Goal: Task Accomplishment & Management: Manage account settings

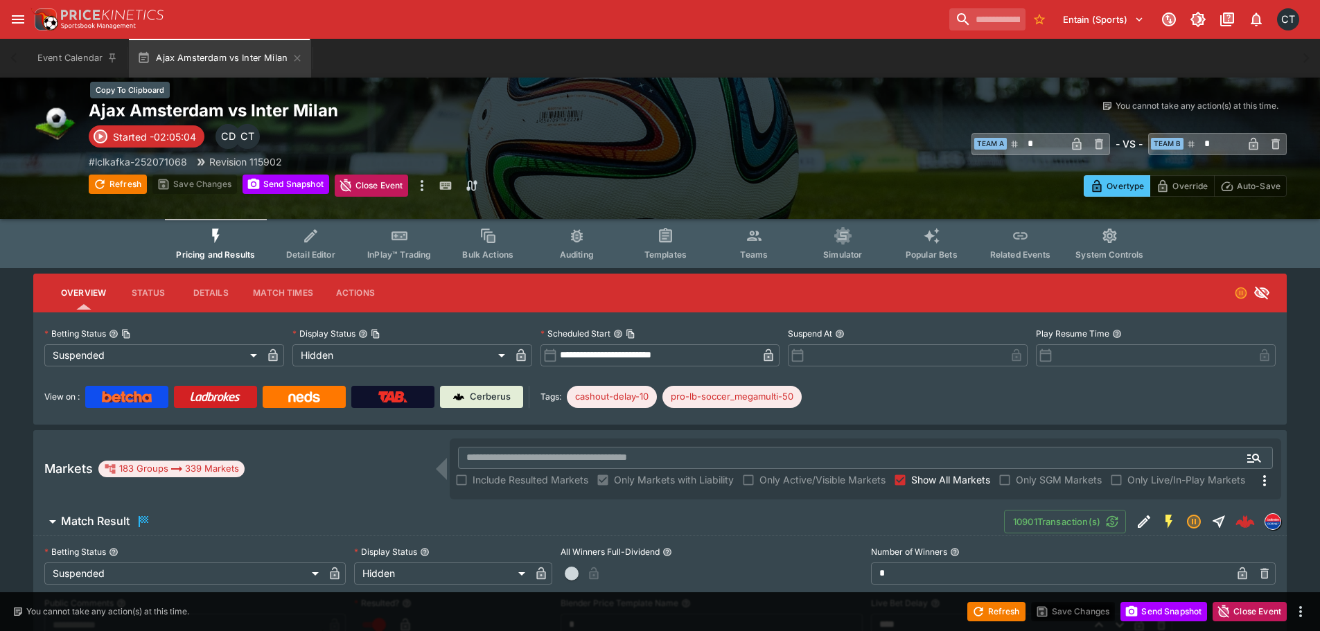
click at [156, 107] on h2 "Ajax Amsterdam vs Inter Milan" at bounding box center [388, 110] width 599 height 21
click at [492, 450] on input "text" at bounding box center [843, 458] width 770 height 22
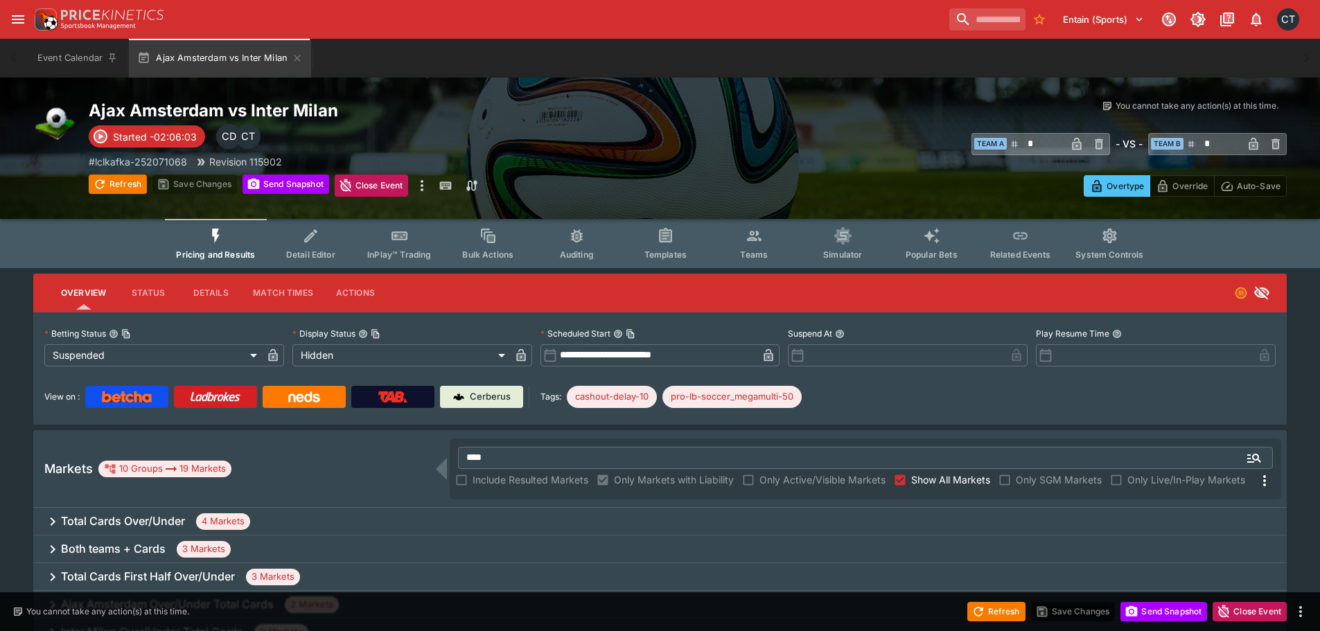
click at [349, 464] on div "Markets 10 Groups 19 Markets" at bounding box center [246, 469] width 405 height 17
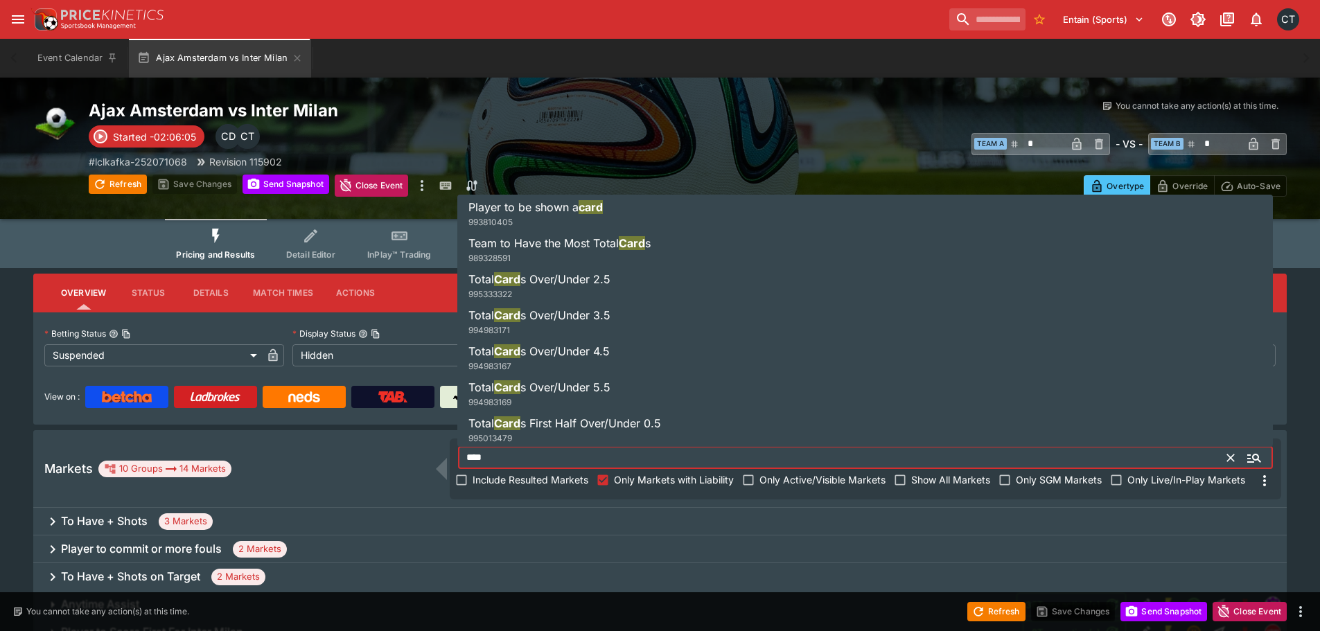
click at [518, 451] on input "****" at bounding box center [843, 458] width 770 height 22
click at [518, 454] on input "****" at bounding box center [843, 458] width 770 height 22
type input "****"
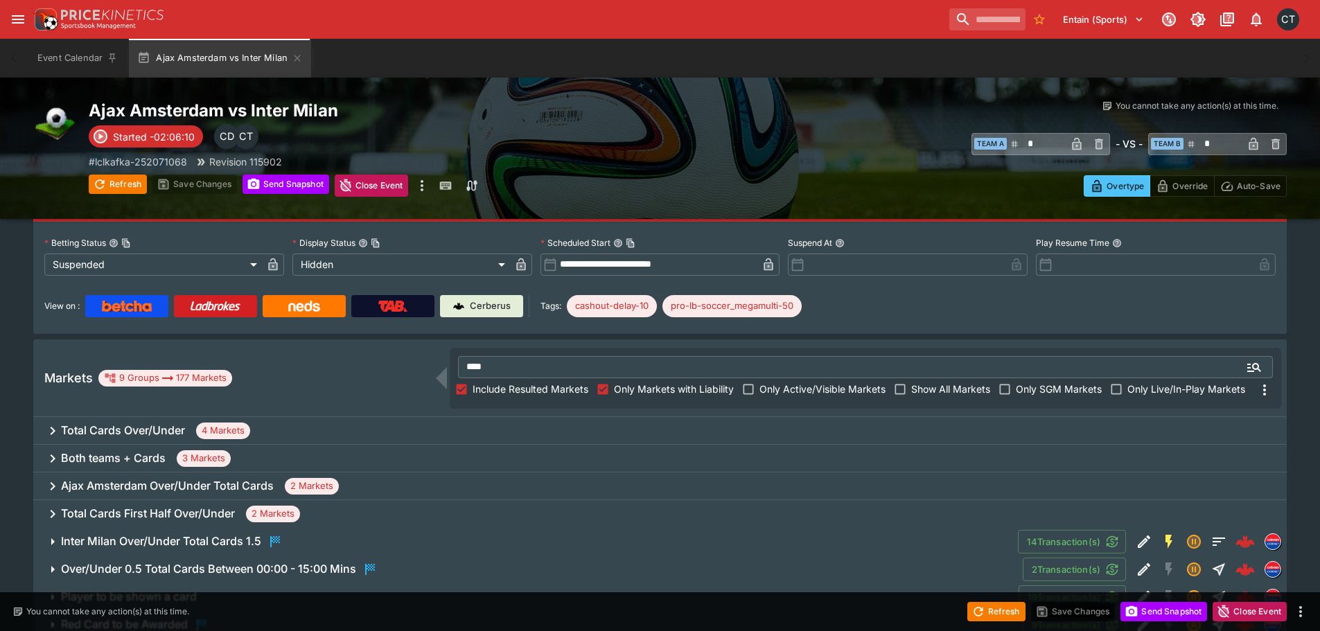
scroll to position [174, 0]
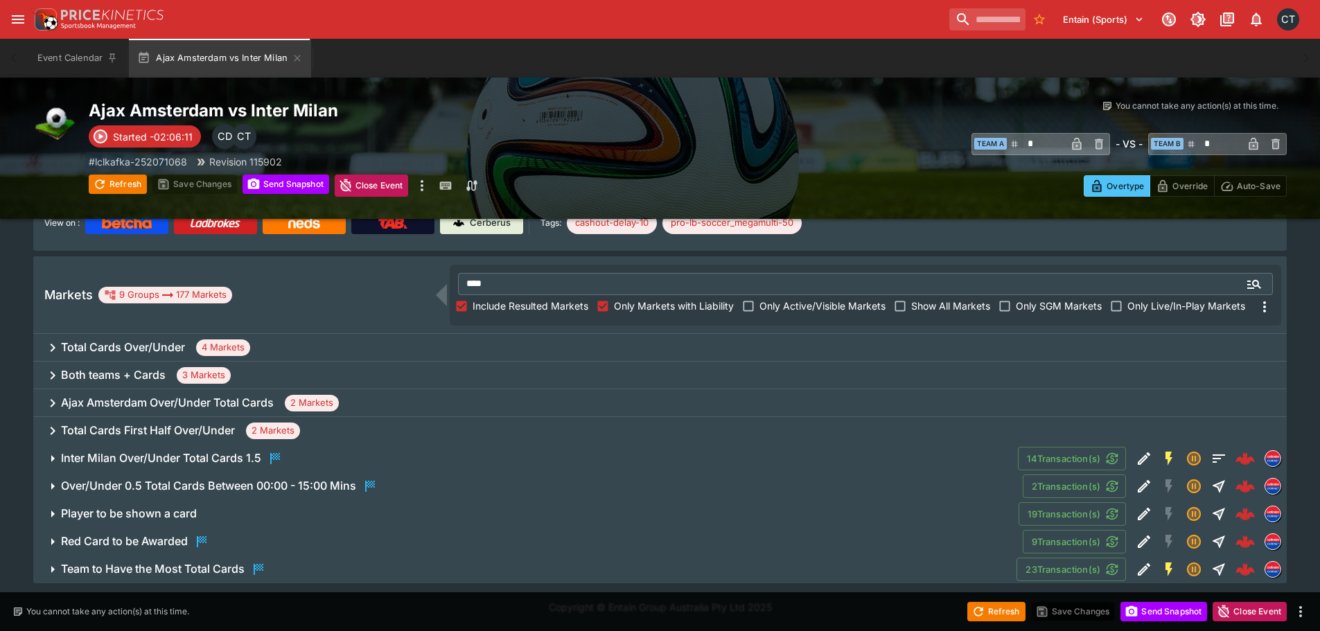
click at [148, 350] on h6 "Total Cards Over/Under" at bounding box center [123, 347] width 124 height 15
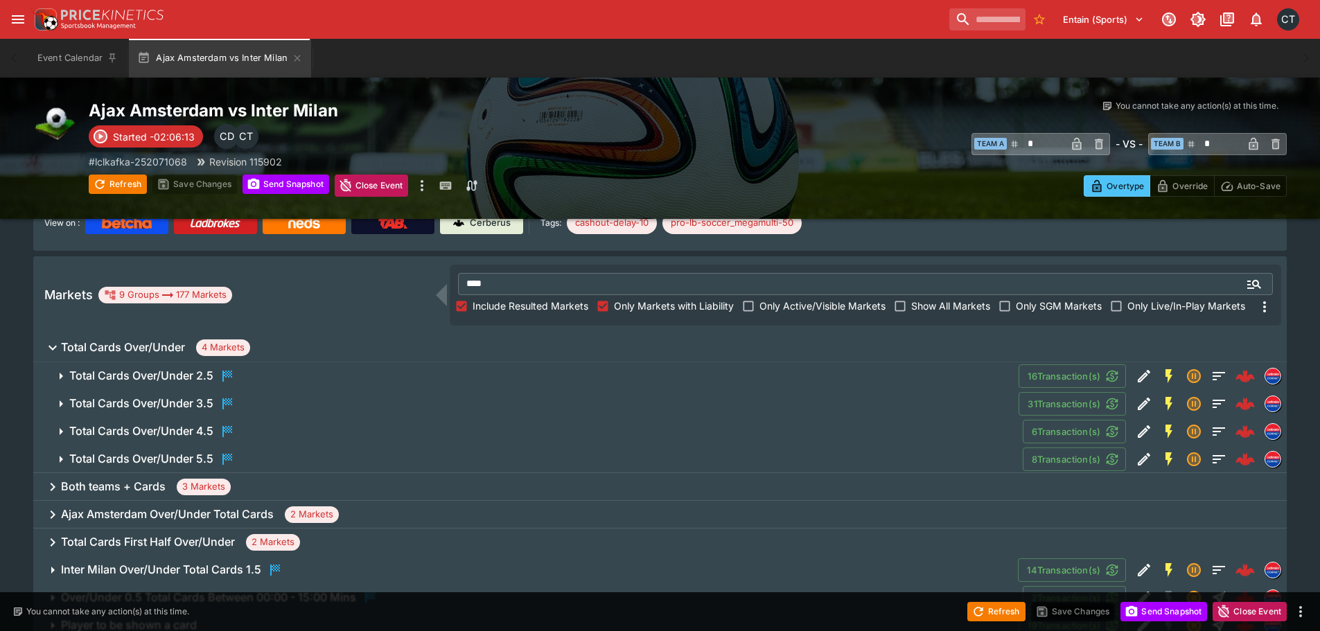
click at [218, 404] on div "Total Cards Over/Under 3.5" at bounding box center [152, 404] width 166 height 17
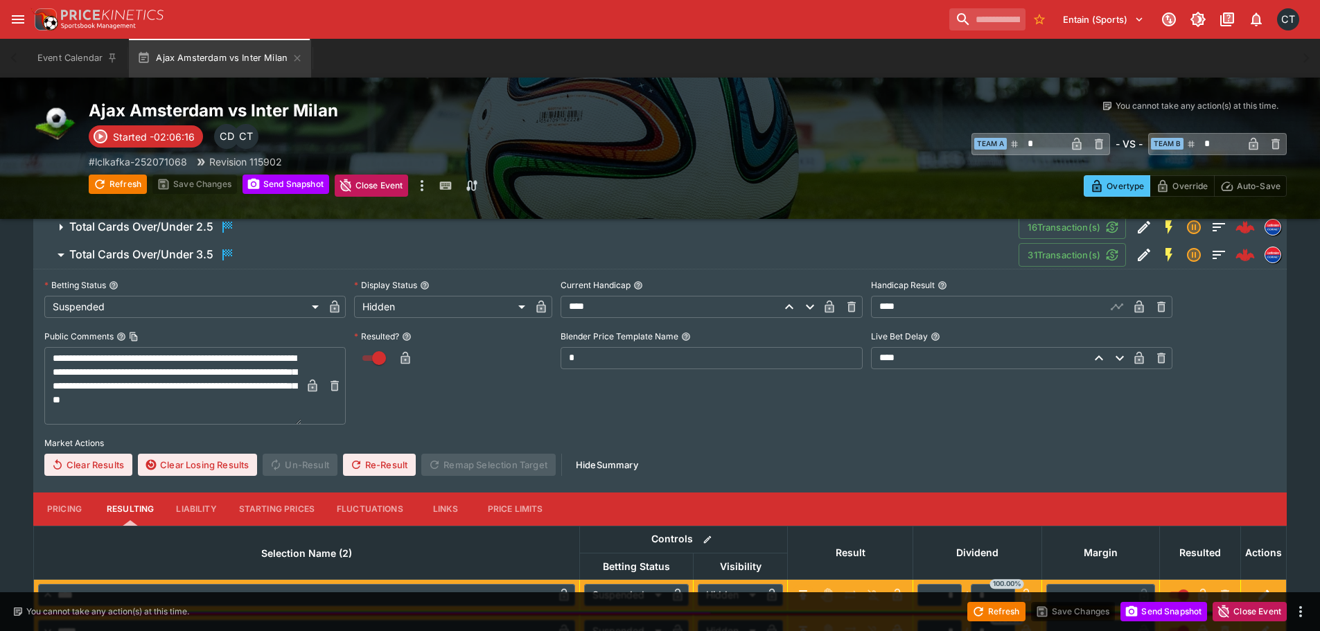
scroll to position [313, 0]
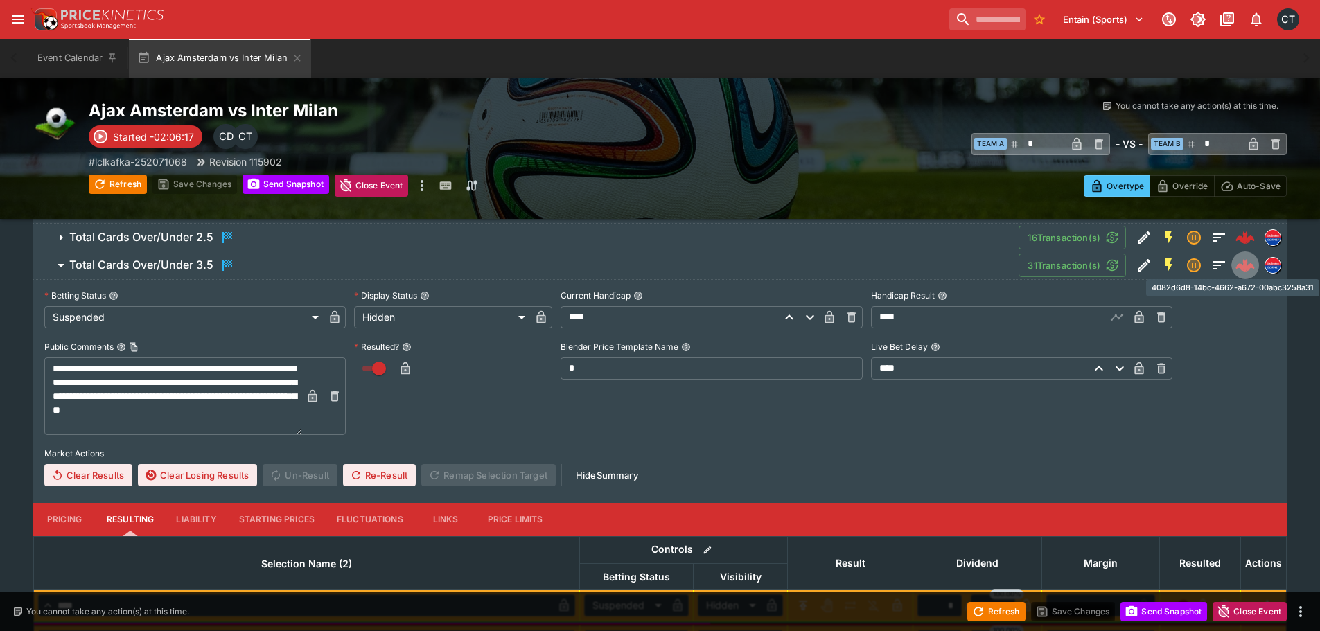
click at [1238, 259] on img "4082d6d8-14bc-4662-a672-00abc3258a31" at bounding box center [1245, 265] width 19 height 19
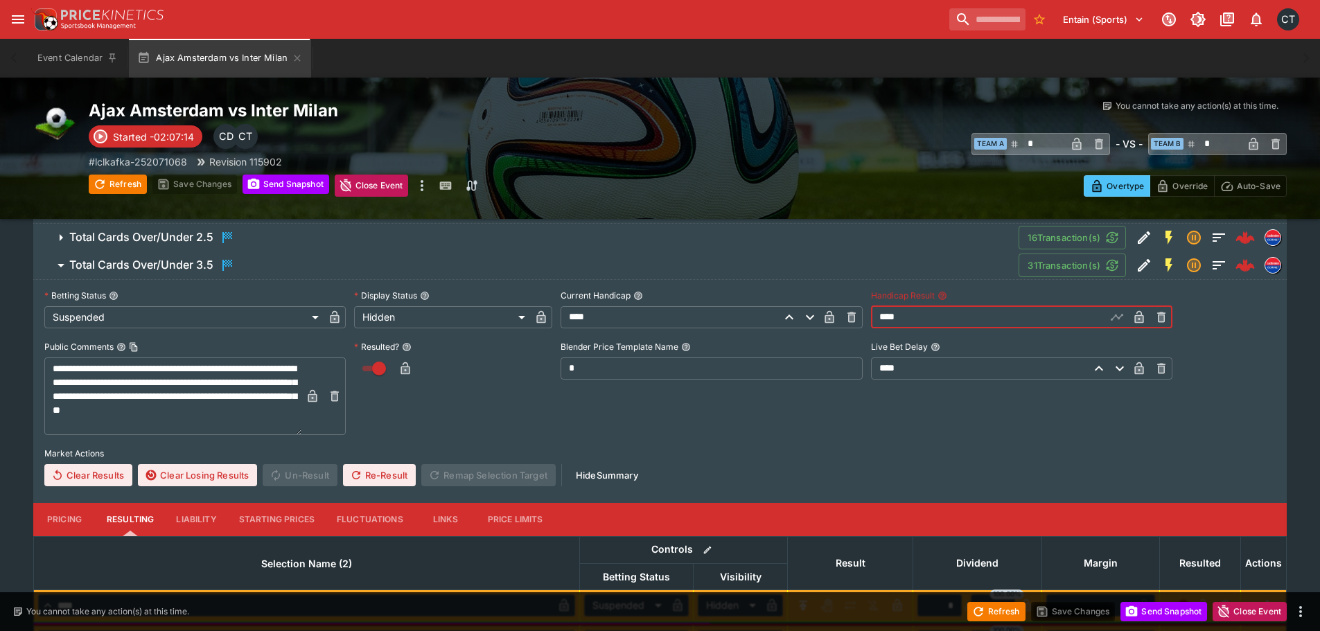
drag, startPoint x: 1027, startPoint y: 326, endPoint x: 550, endPoint y: 330, distance: 477.5
click at [550, 330] on div "**********" at bounding box center [660, 386] width 1232 height 201
type input "****"
click at [812, 453] on label "Market Actions" at bounding box center [660, 454] width 1232 height 21
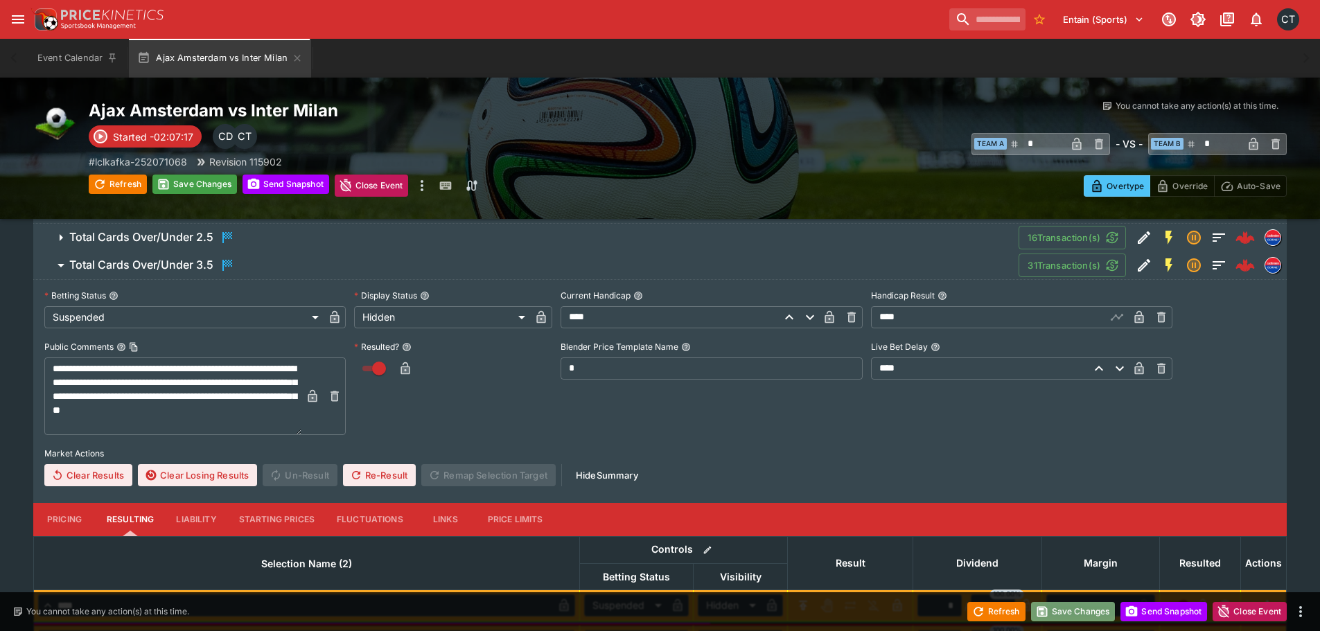
click at [1074, 613] on button "Save Changes" at bounding box center [1073, 611] width 85 height 19
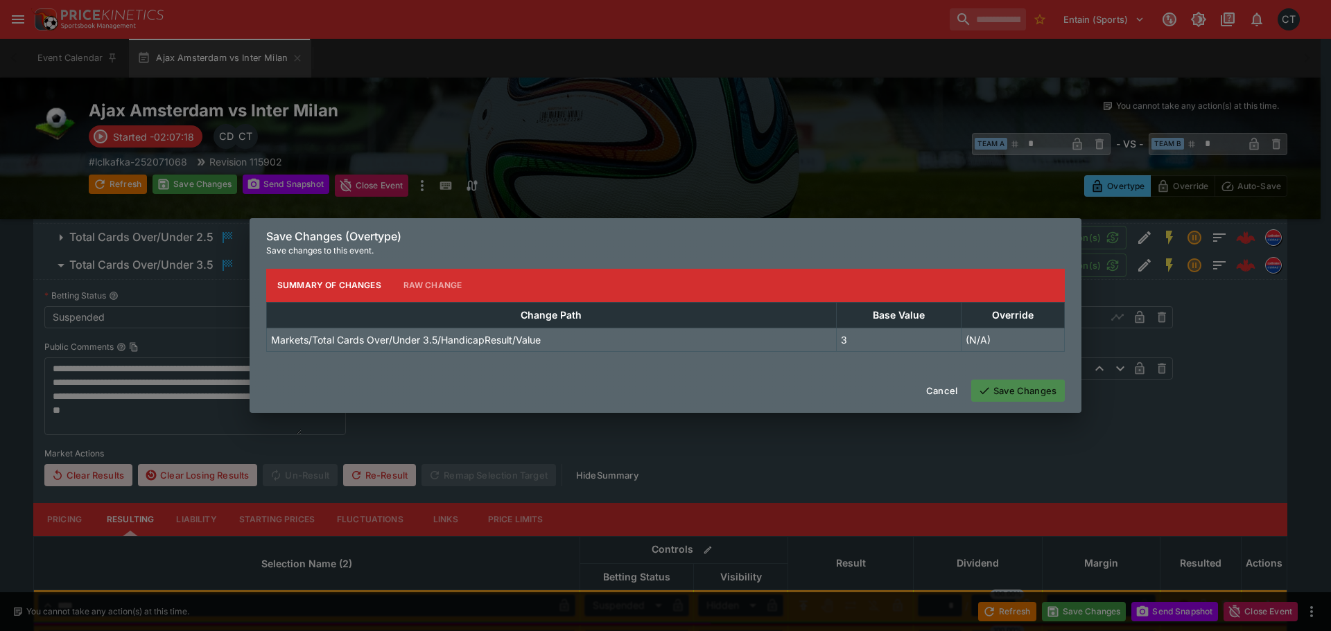
click at [1017, 386] on button "Save Changes" at bounding box center [1018, 391] width 94 height 22
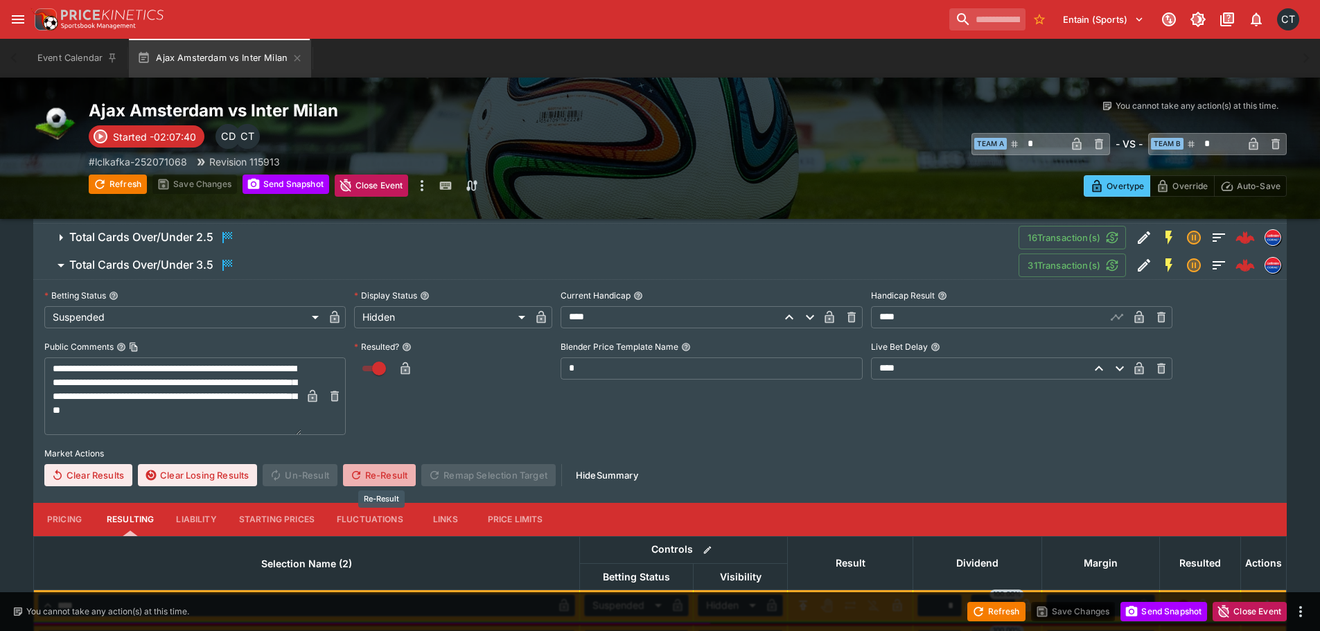
click at [403, 473] on button "Re-Result" at bounding box center [379, 475] width 73 height 22
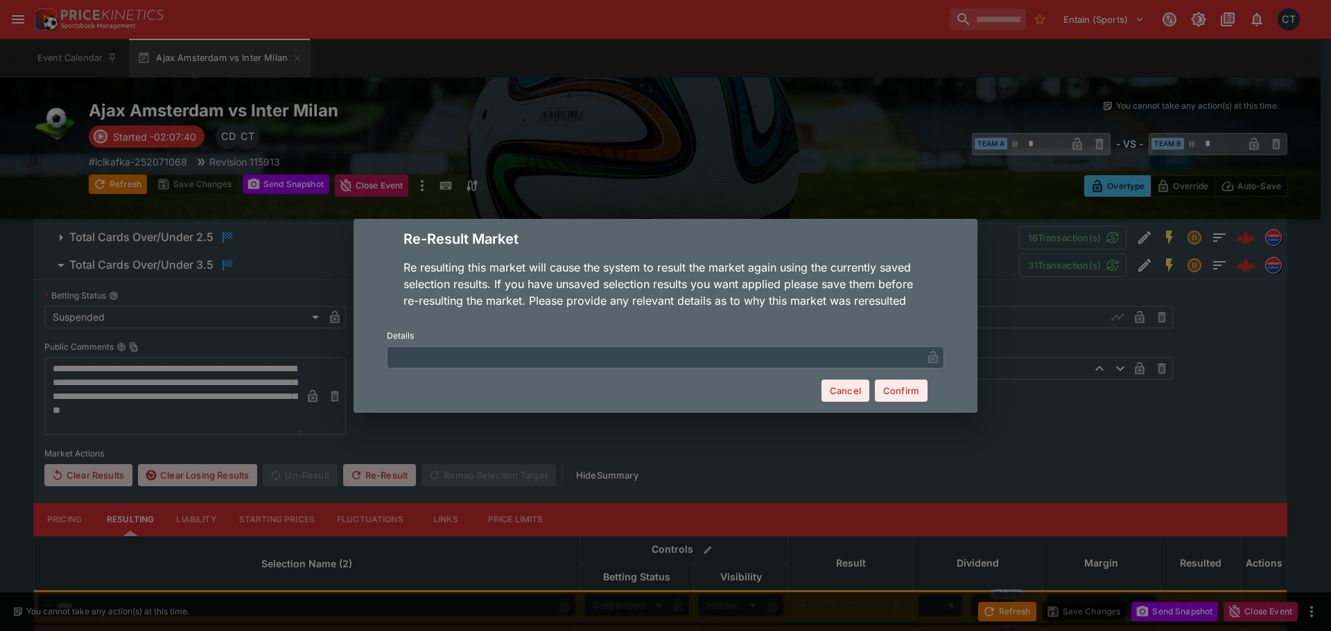
click at [491, 352] on input "text" at bounding box center [654, 357] width 535 height 22
type input "**********"
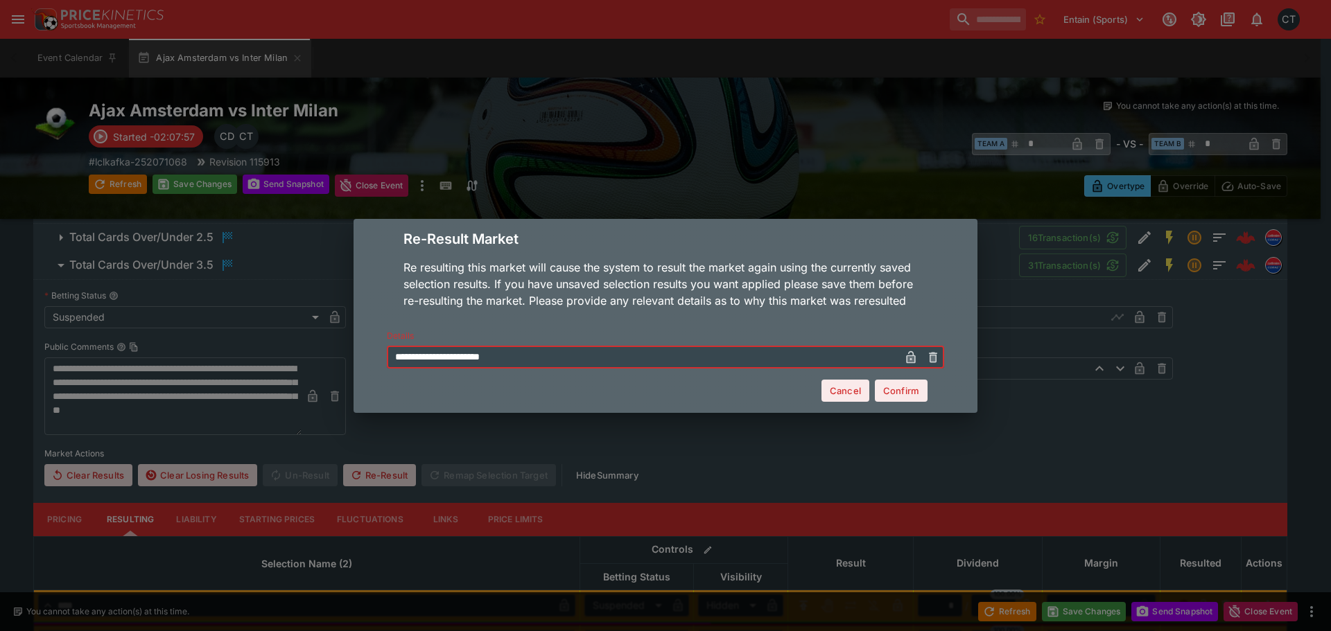
click at [852, 392] on button "Cancel" at bounding box center [845, 391] width 48 height 22
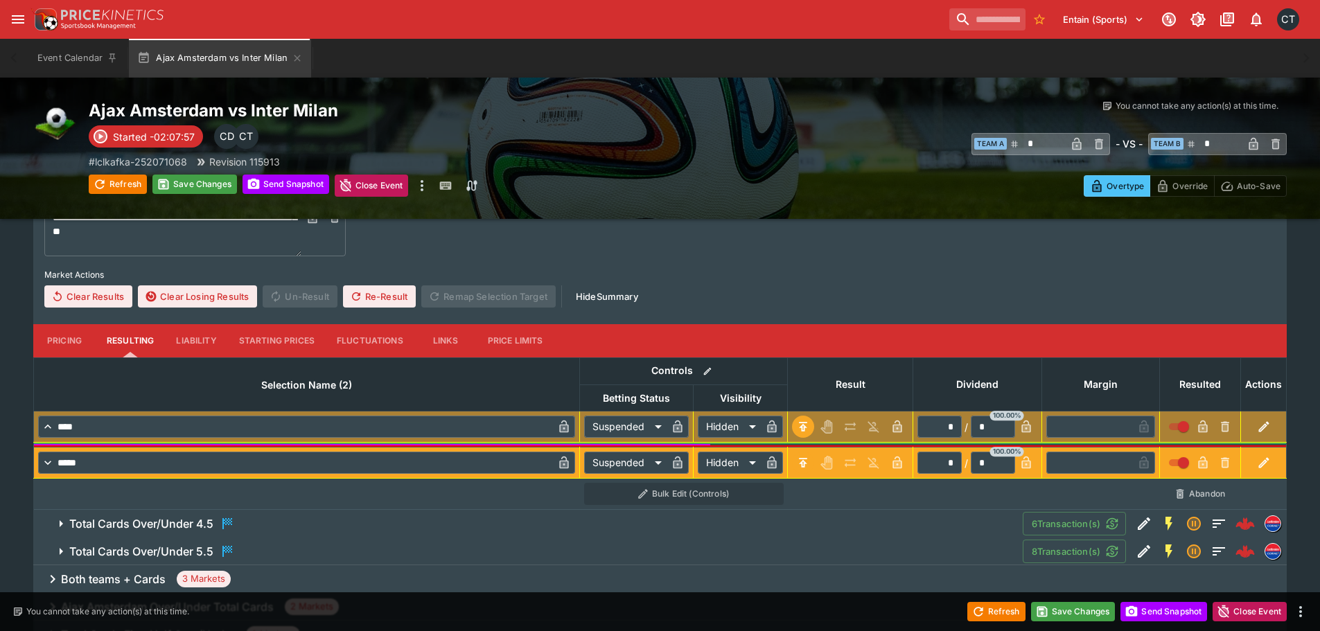
scroll to position [659, 0]
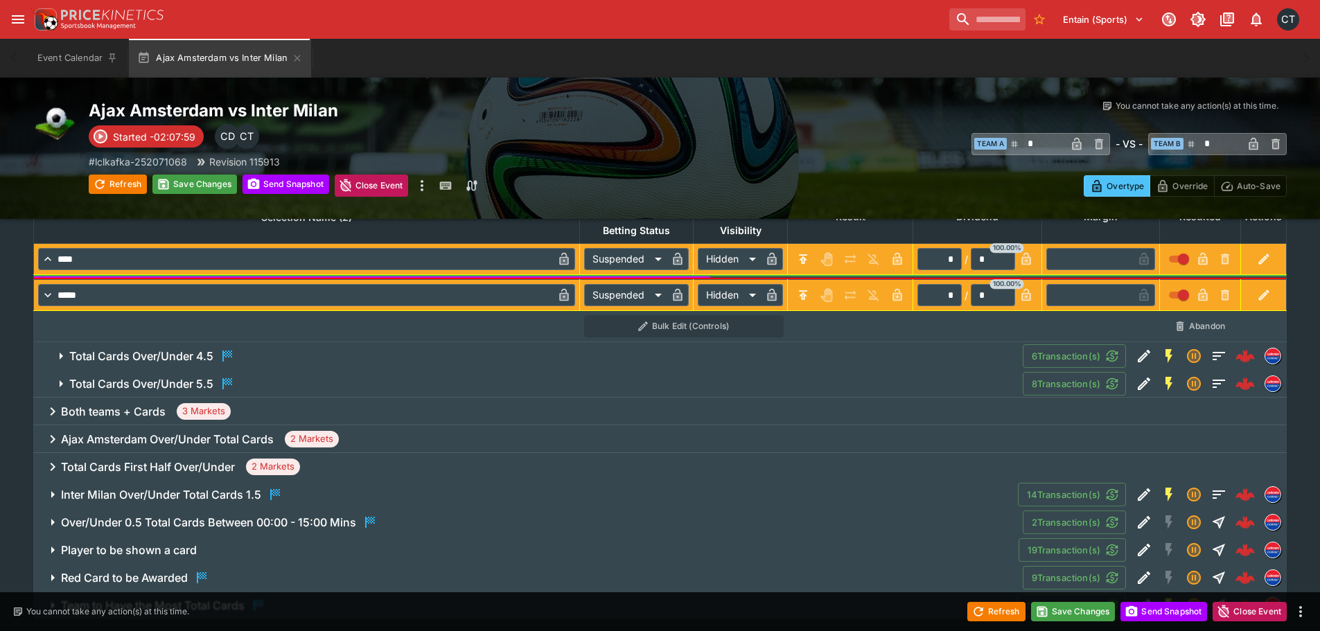
click at [119, 403] on div "Both teams + Cards 3 Markets" at bounding box center [660, 412] width 1254 height 28
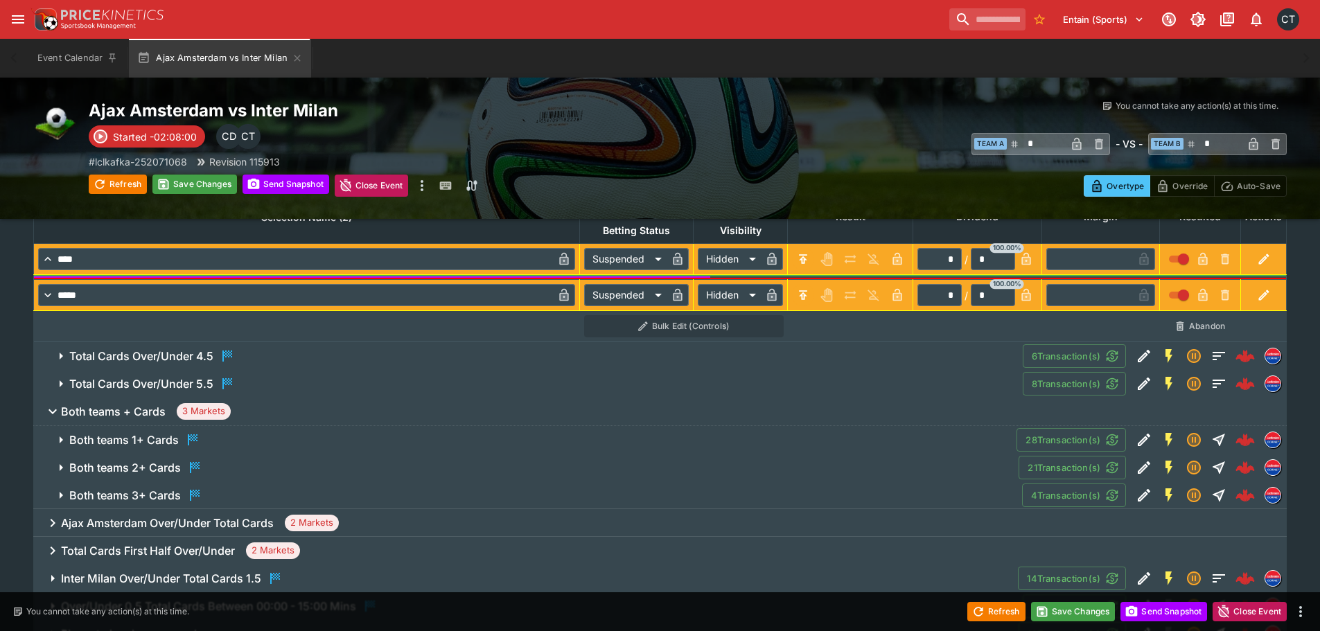
click at [137, 465] on h6 "Both teams 2+ Cards" at bounding box center [125, 468] width 112 height 15
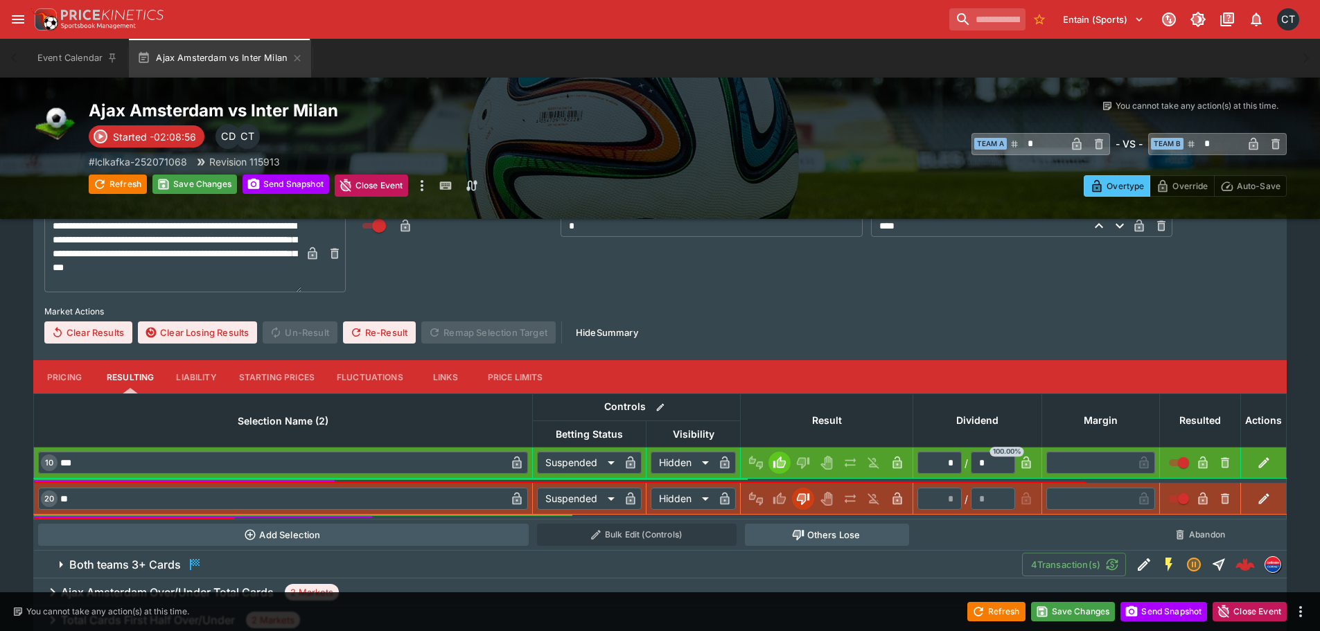
scroll to position [1006, 0]
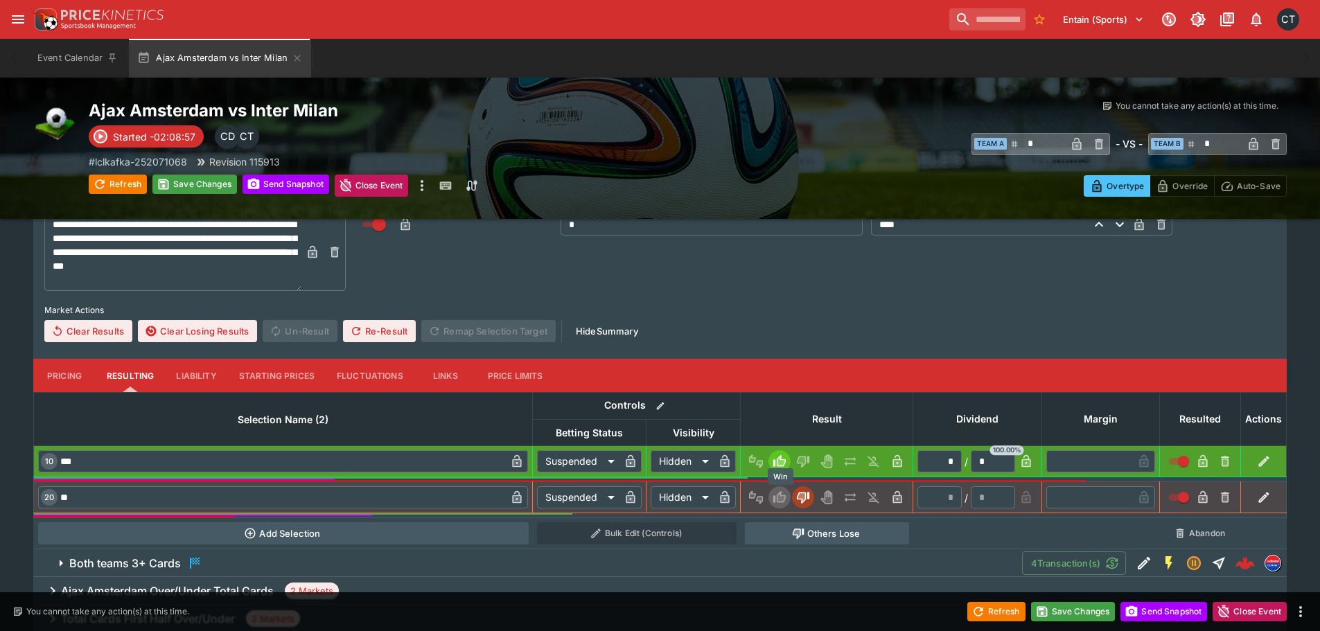
click at [779, 497] on icon "Win" at bounding box center [781, 497] width 7 height 8
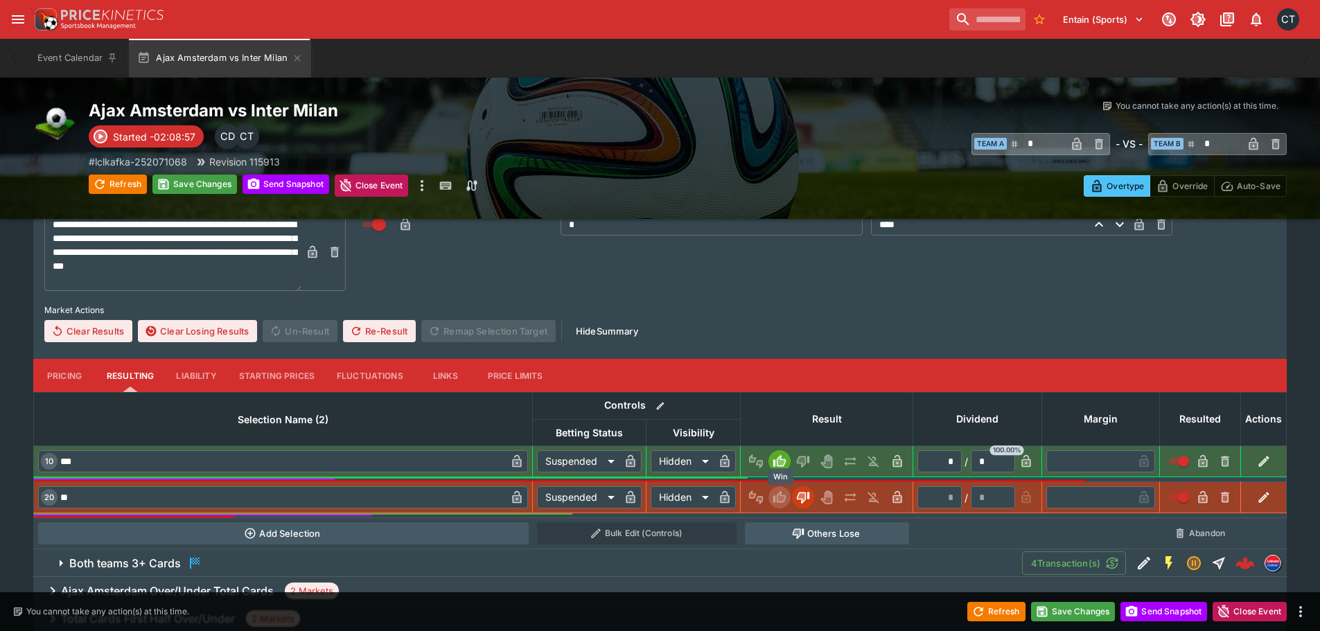
type input "*"
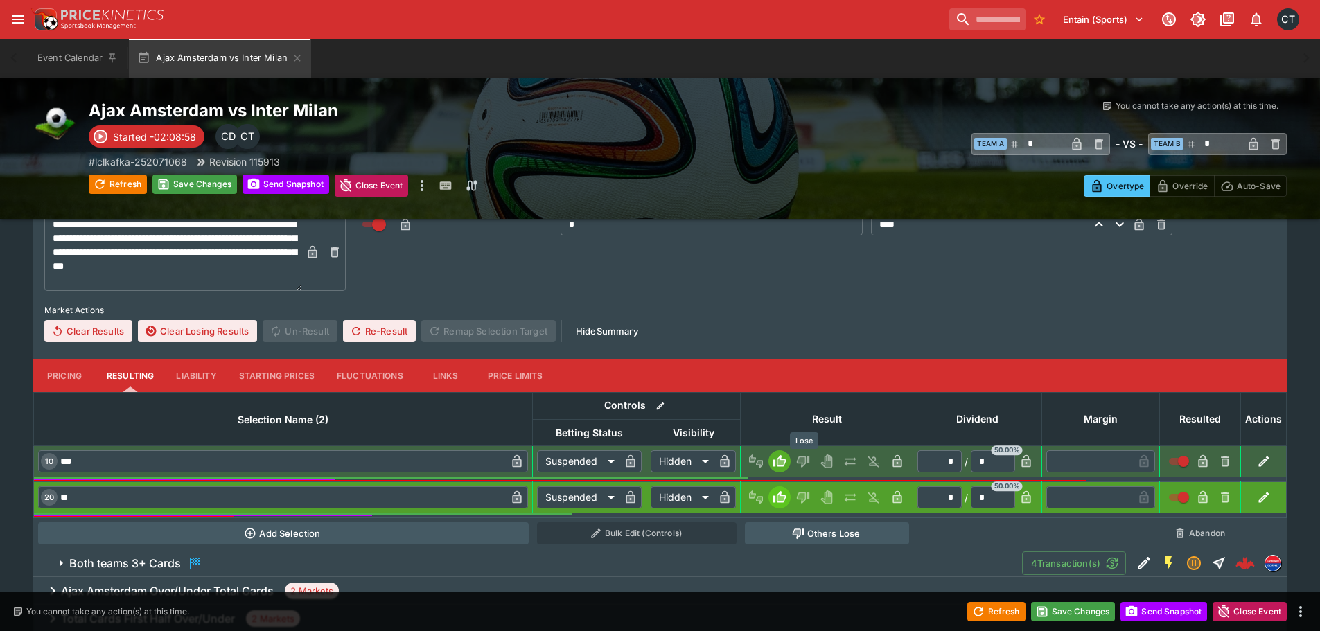
click at [809, 459] on icon "Lose" at bounding box center [803, 463] width 12 height 12
type input "*"
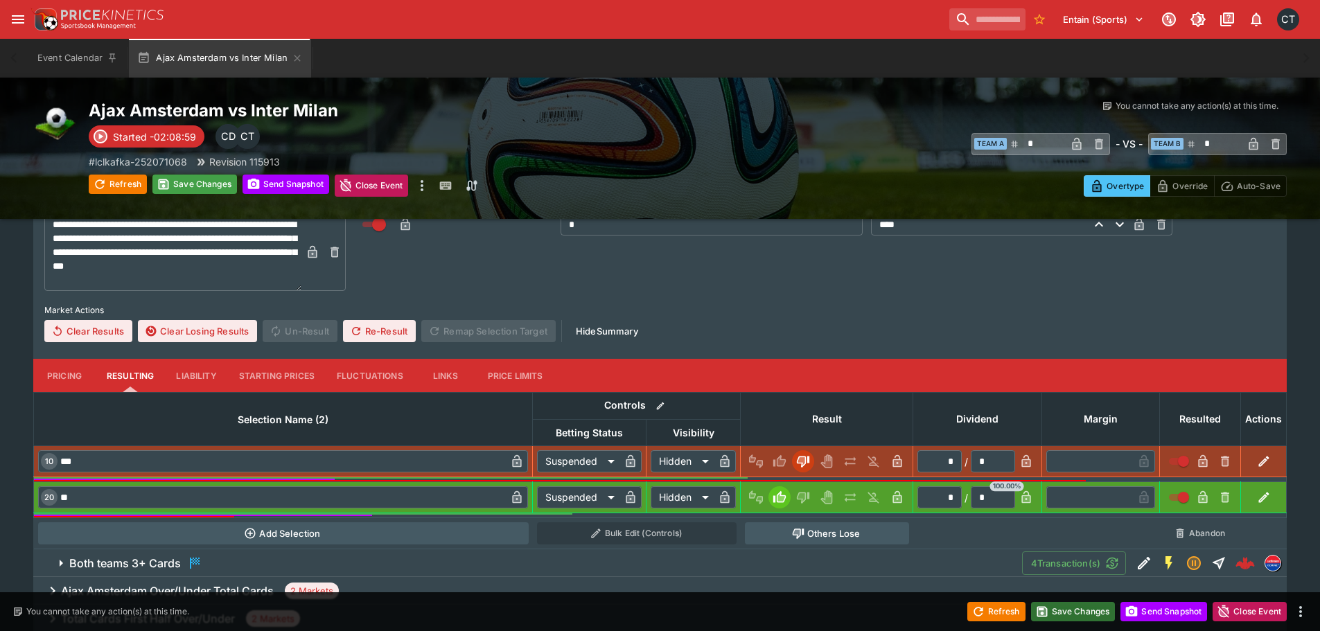
click at [1080, 616] on button "Save Changes" at bounding box center [1073, 611] width 85 height 19
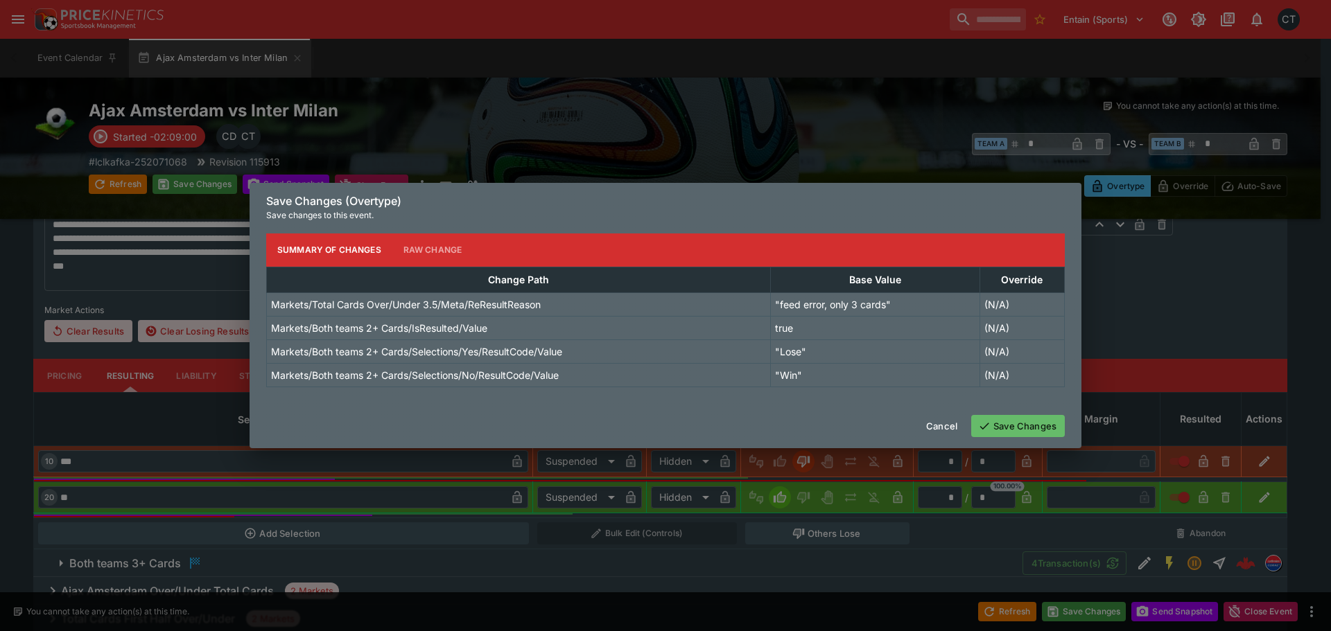
click at [1012, 426] on button "Save Changes" at bounding box center [1018, 426] width 94 height 22
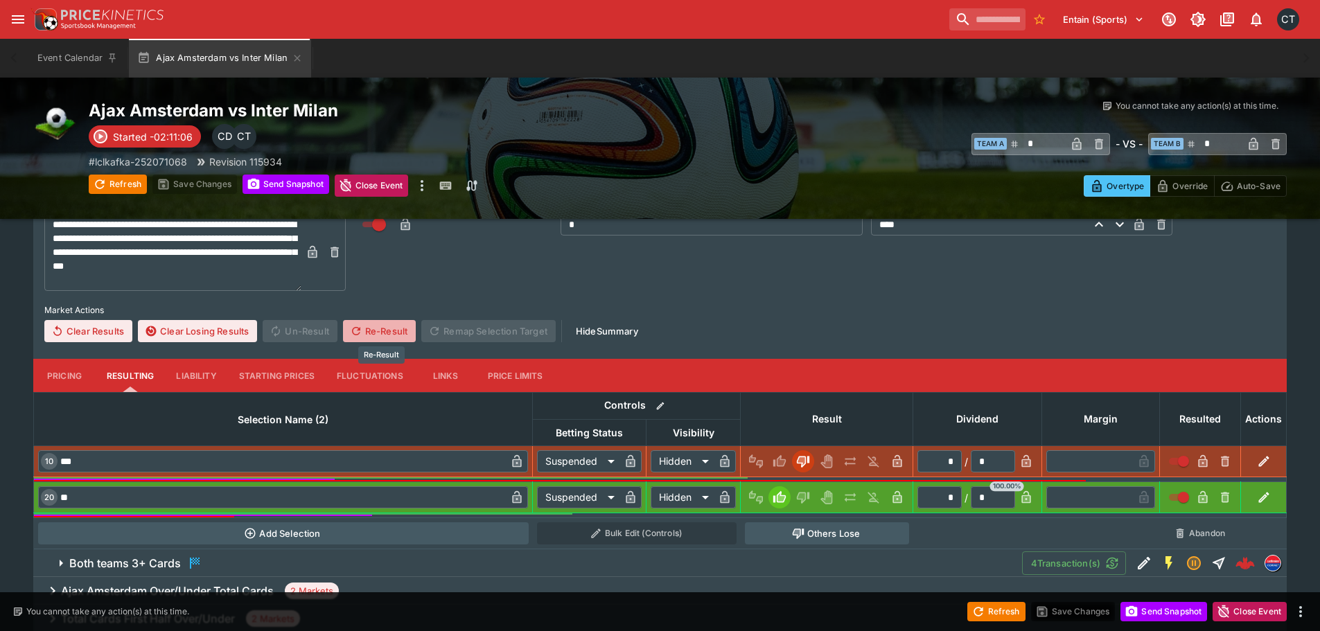
click at [377, 331] on button "Re-Result" at bounding box center [379, 331] width 73 height 22
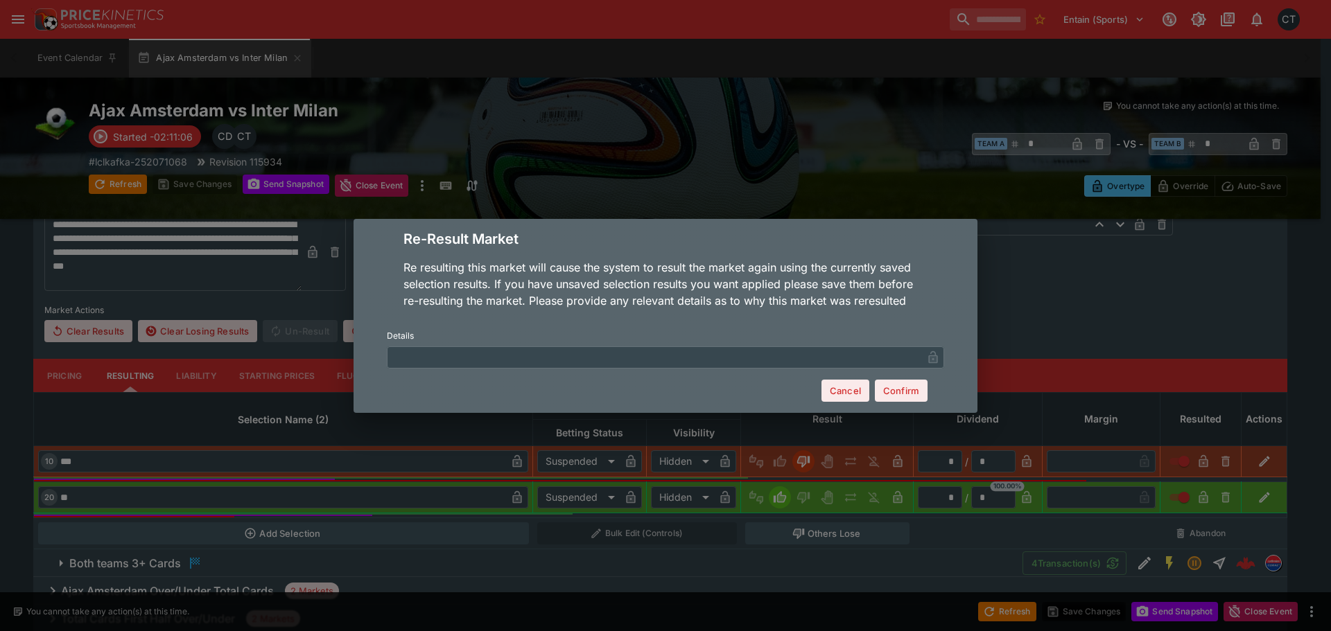
click at [596, 358] on input "text" at bounding box center [654, 357] width 535 height 22
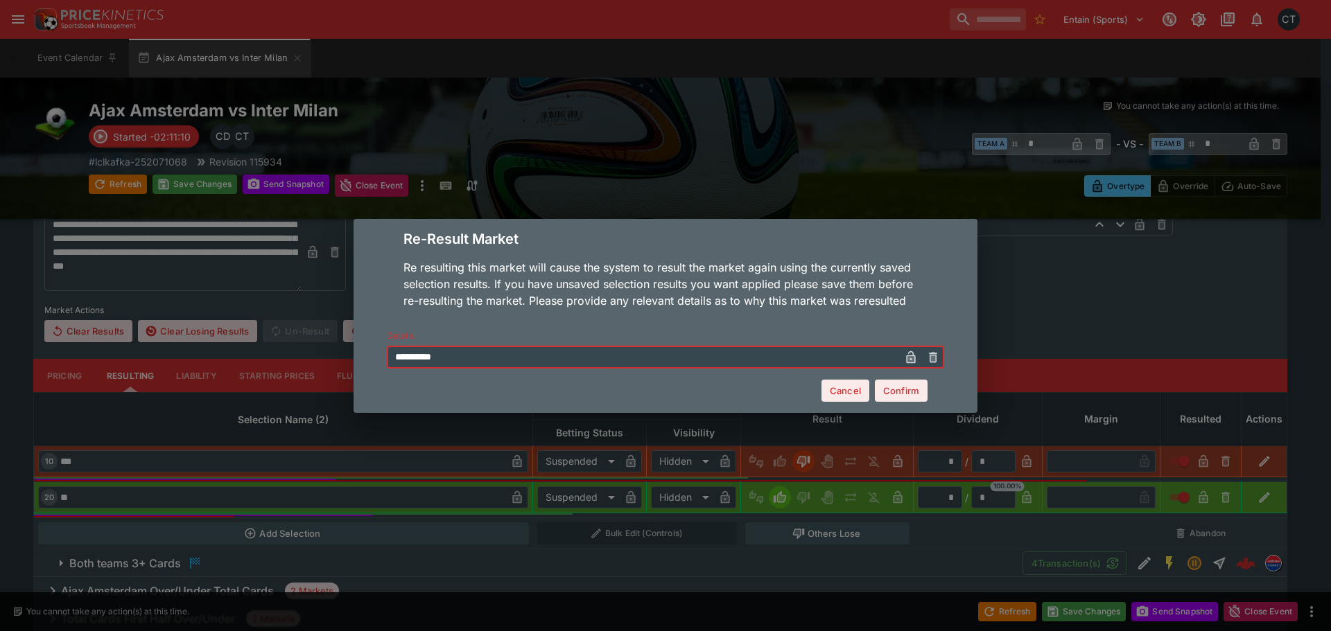
type input "**********"
click at [887, 384] on button "Confirm" at bounding box center [901, 391] width 53 height 22
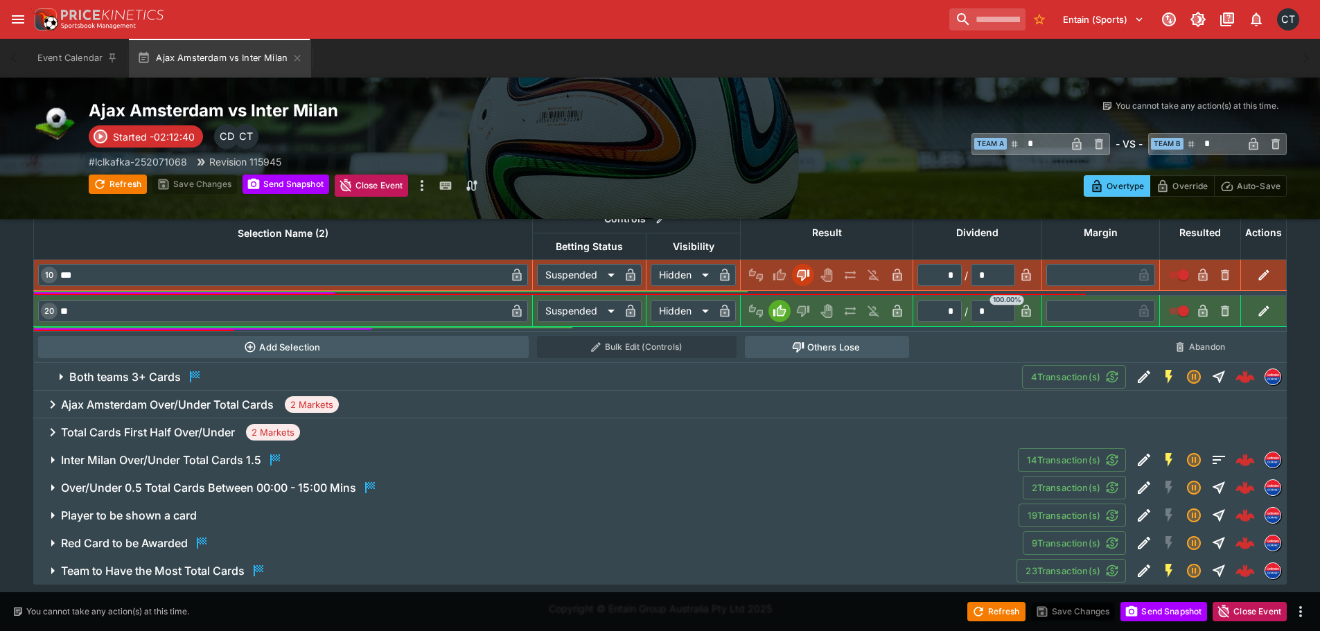
scroll to position [1193, 0]
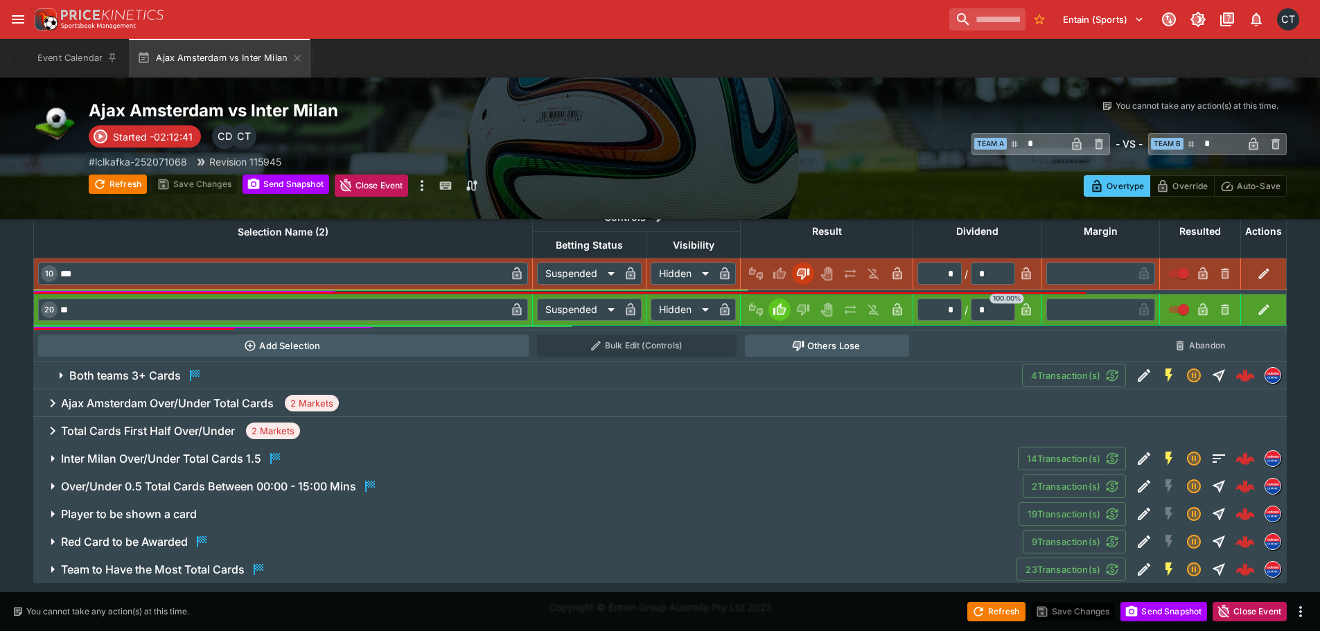
click at [185, 400] on h6 "Ajax Amsterdam Over/Under Total Cards" at bounding box center [167, 403] width 213 height 15
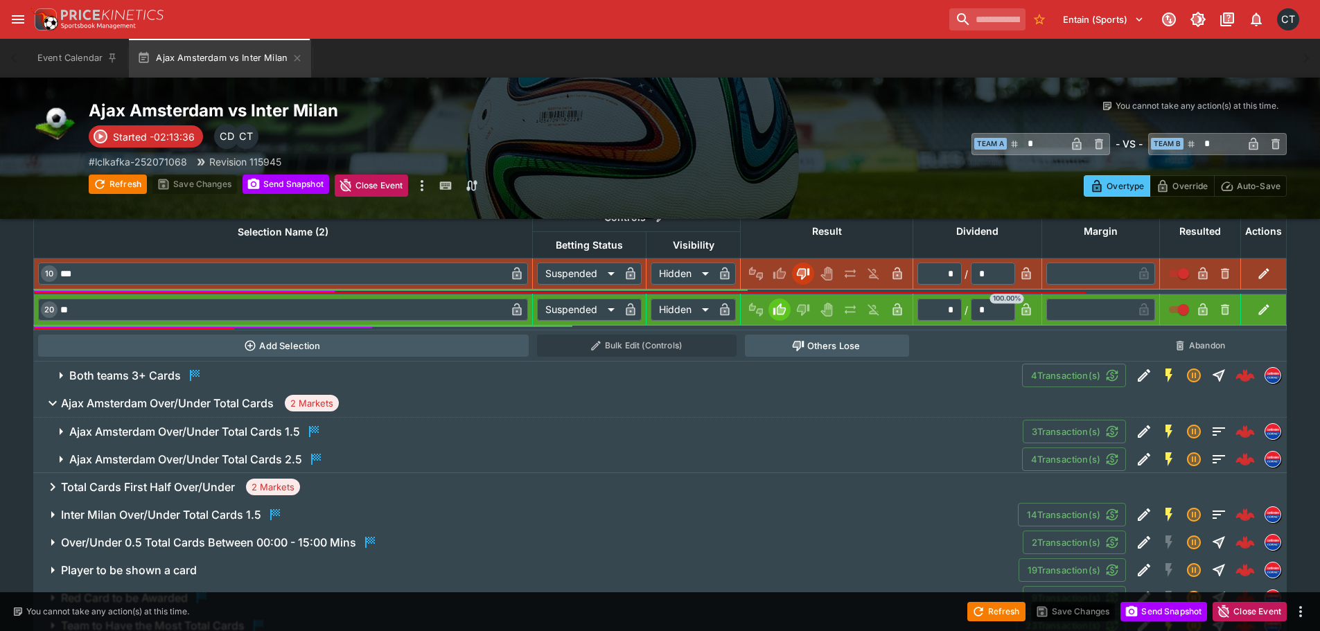
scroll to position [1250, 0]
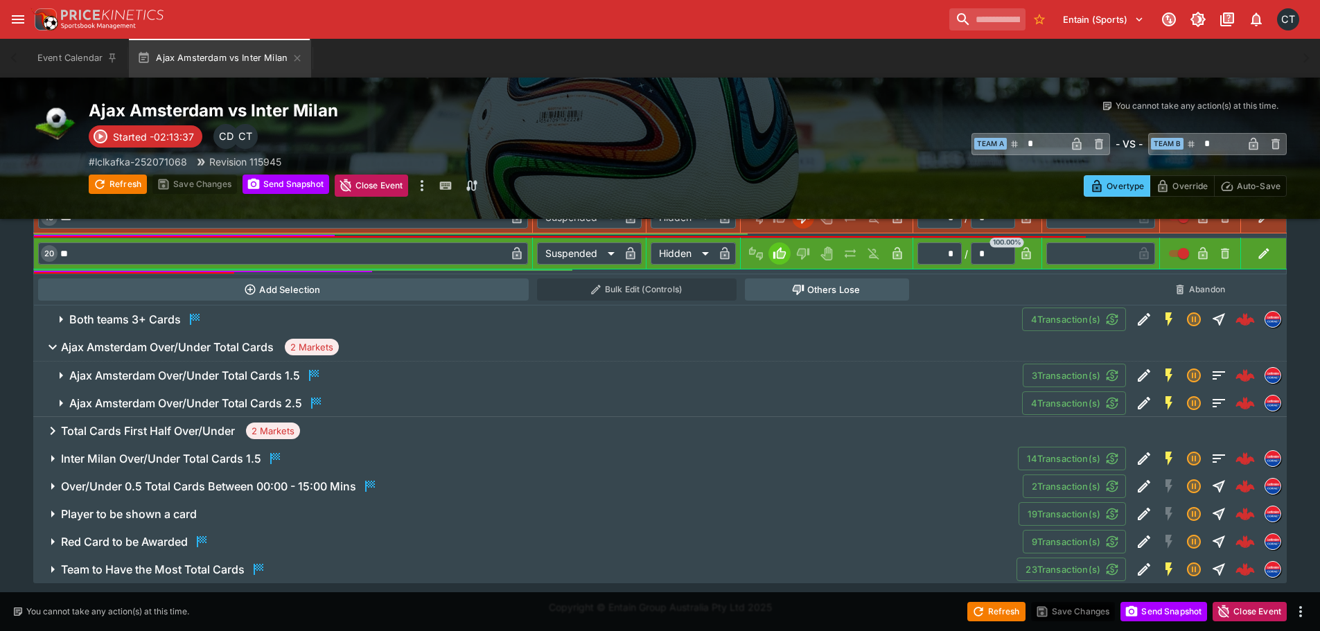
click at [208, 434] on h6 "Total Cards First Half Over/Under" at bounding box center [148, 431] width 174 height 15
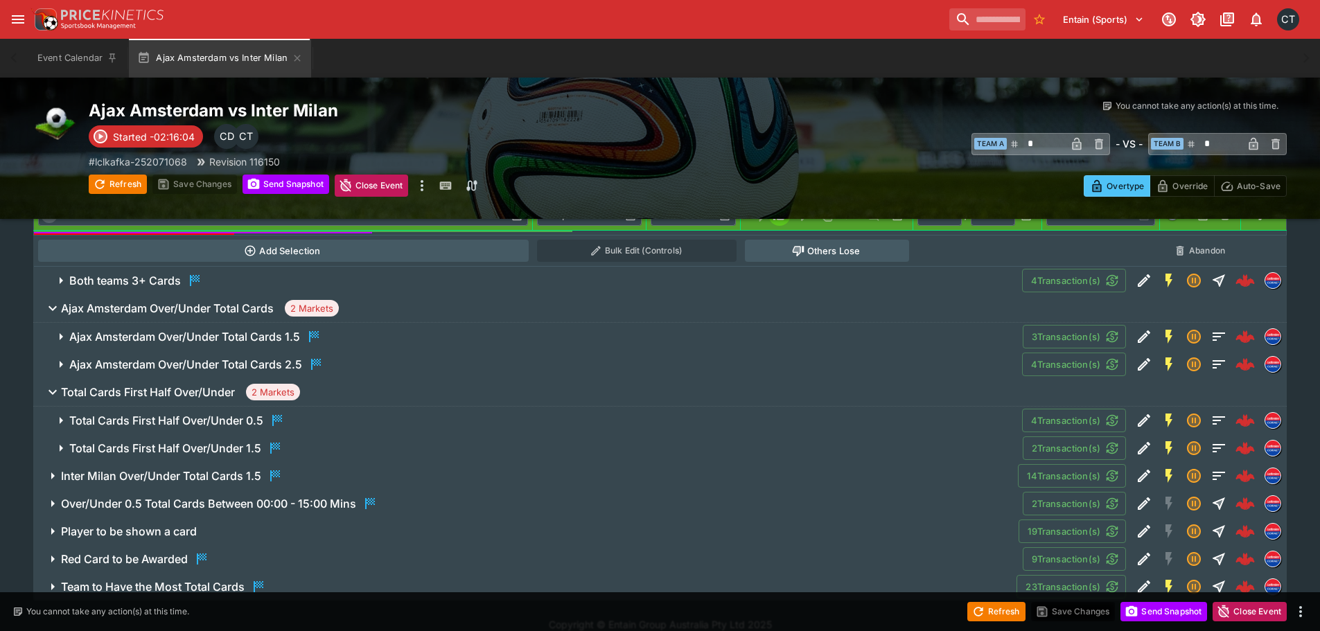
scroll to position [1306, 0]
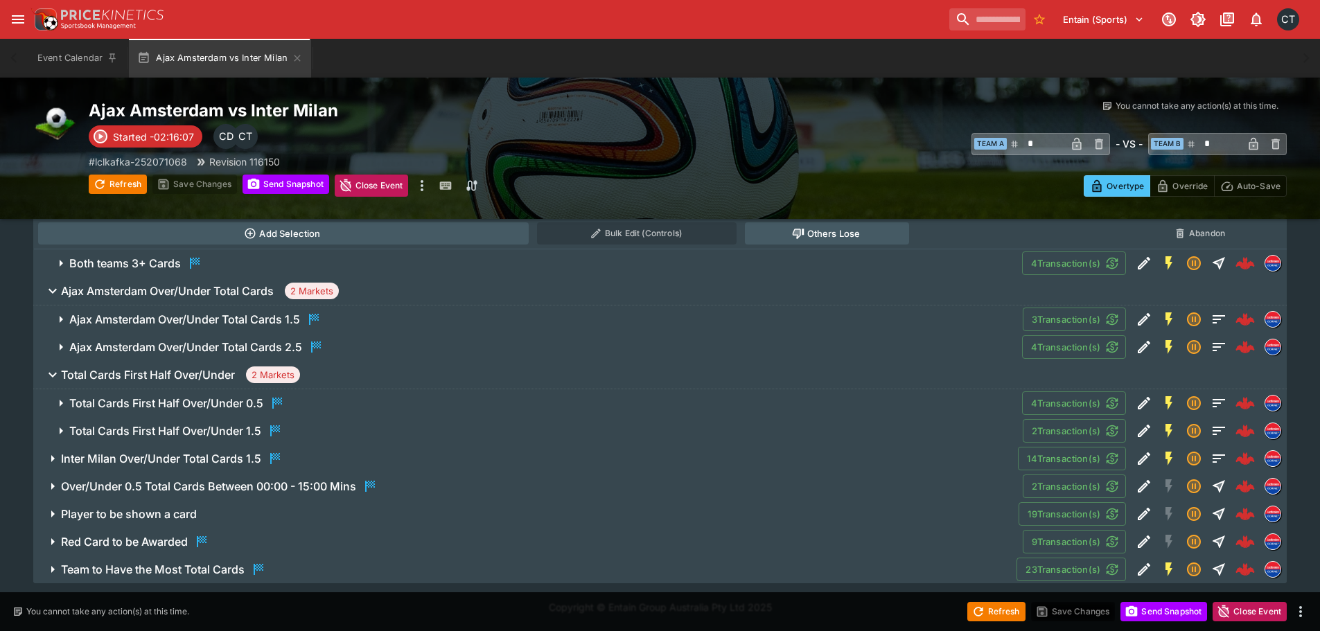
click at [168, 566] on h6 "Team to Have the Most Total Cards" at bounding box center [153, 570] width 184 height 15
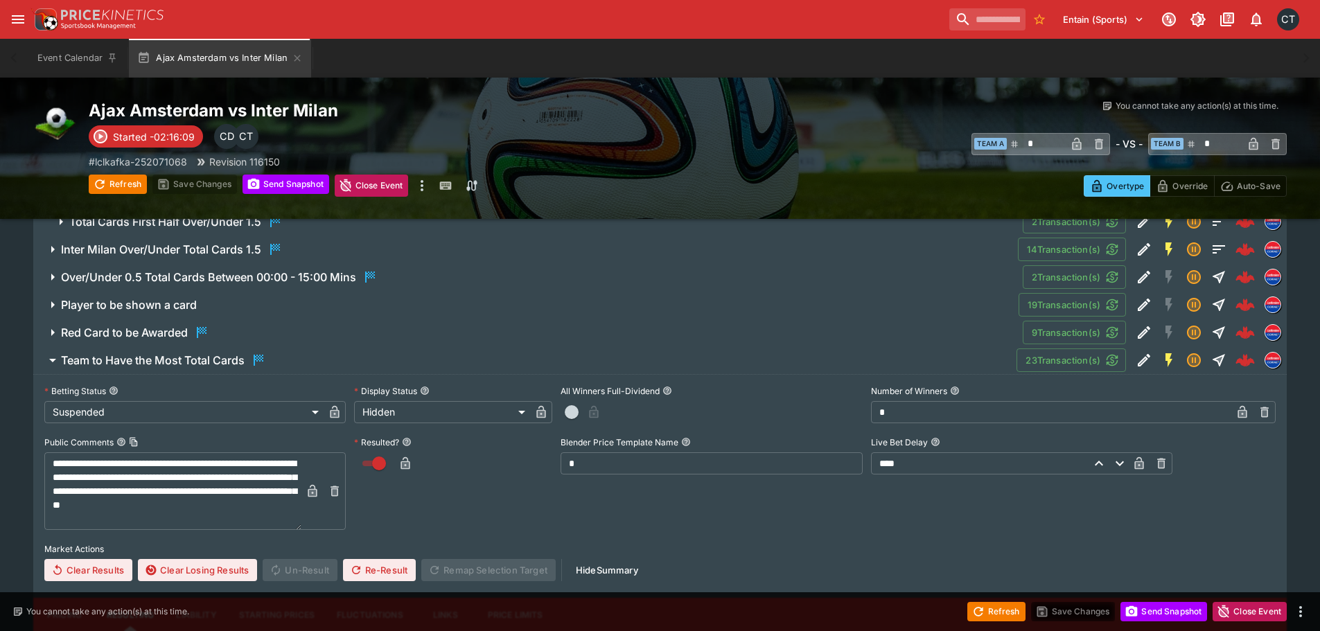
scroll to position [1514, 0]
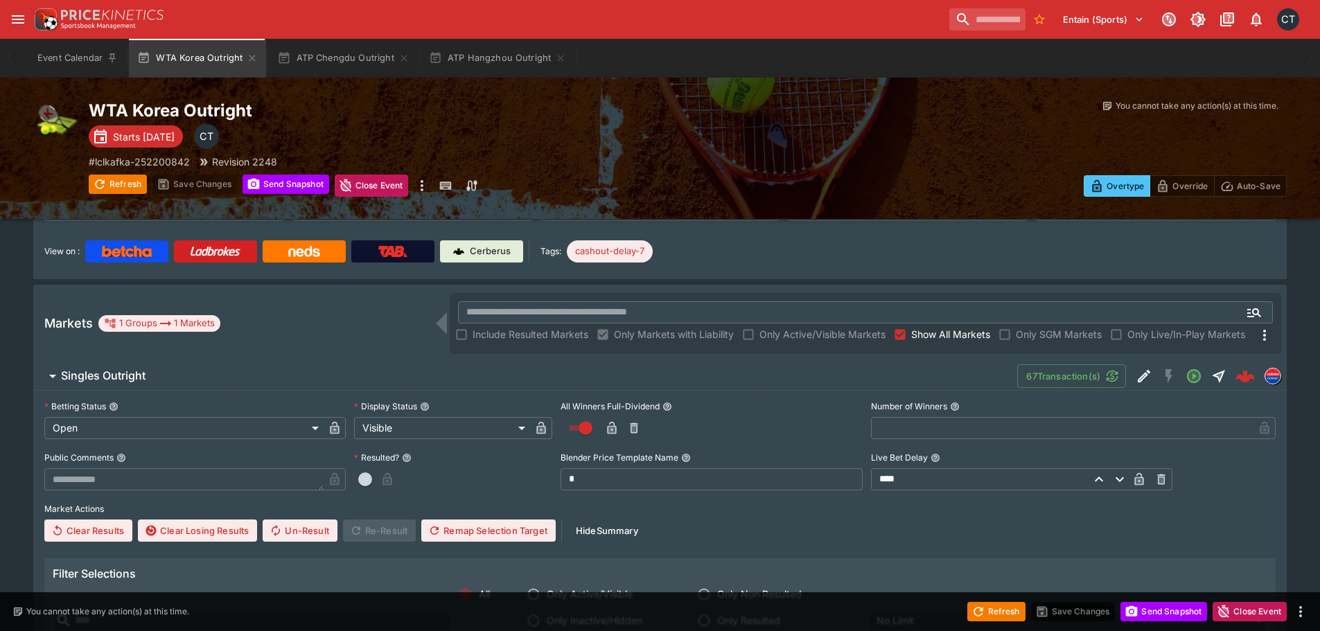
scroll to position [416, 0]
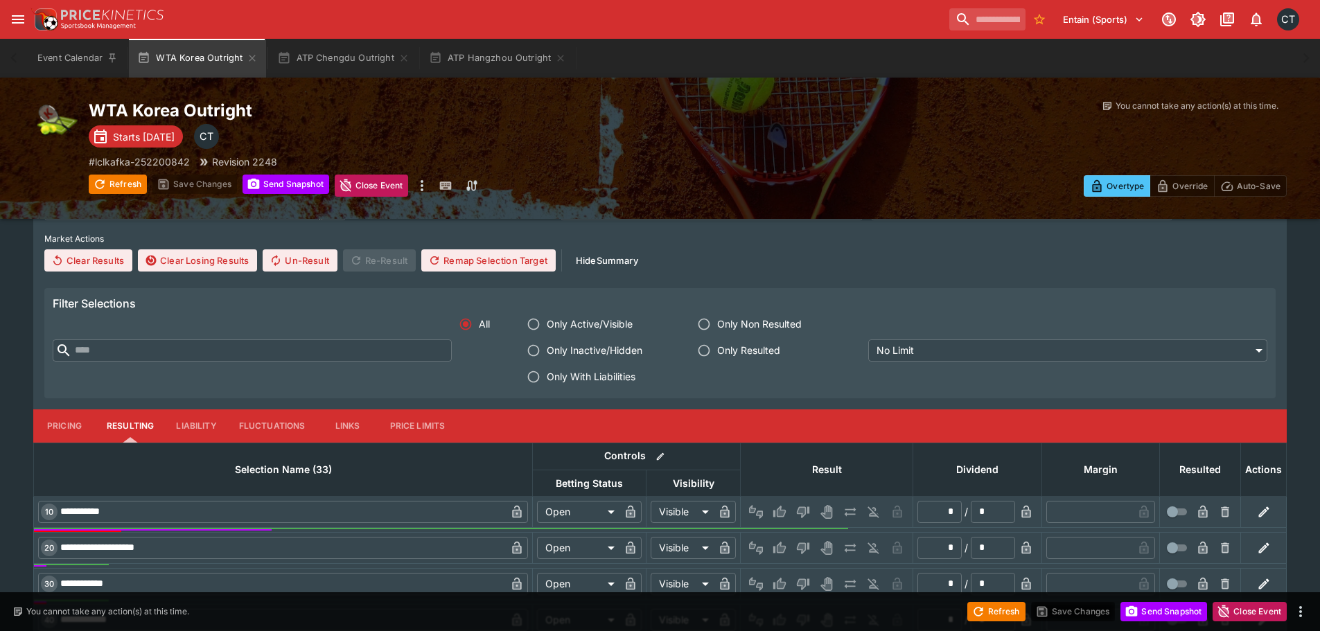
click at [597, 378] on span "Only With Liabilities" at bounding box center [591, 376] width 89 height 15
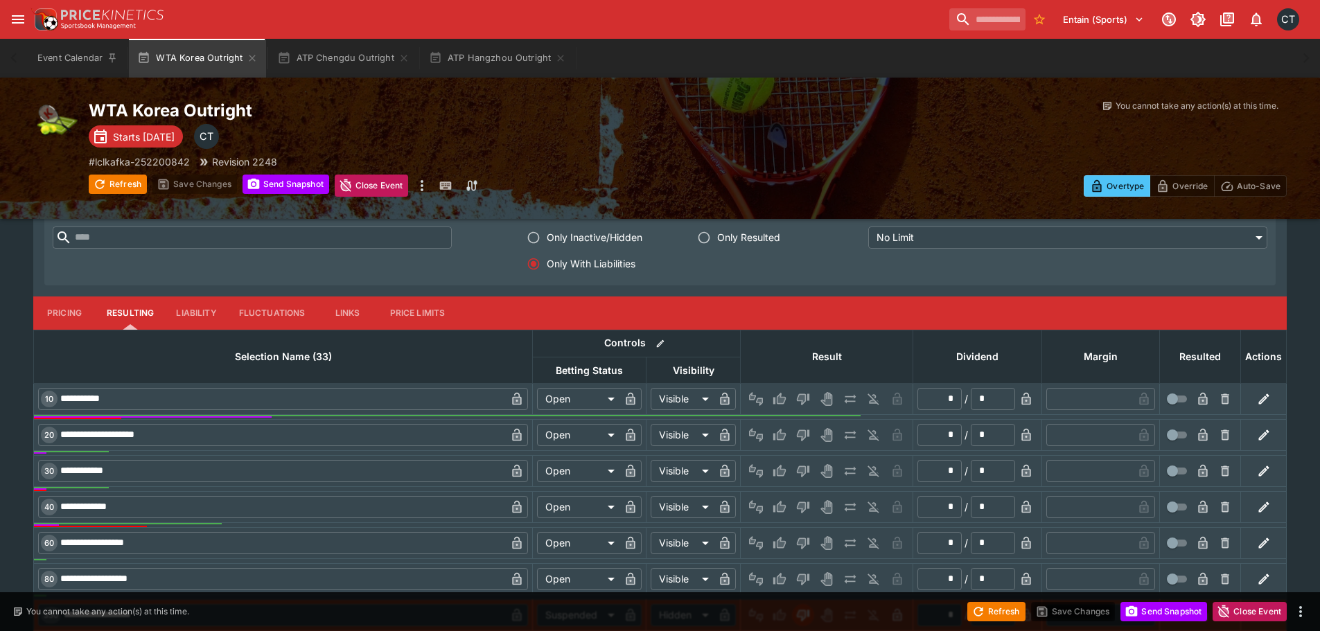
scroll to position [638, 0]
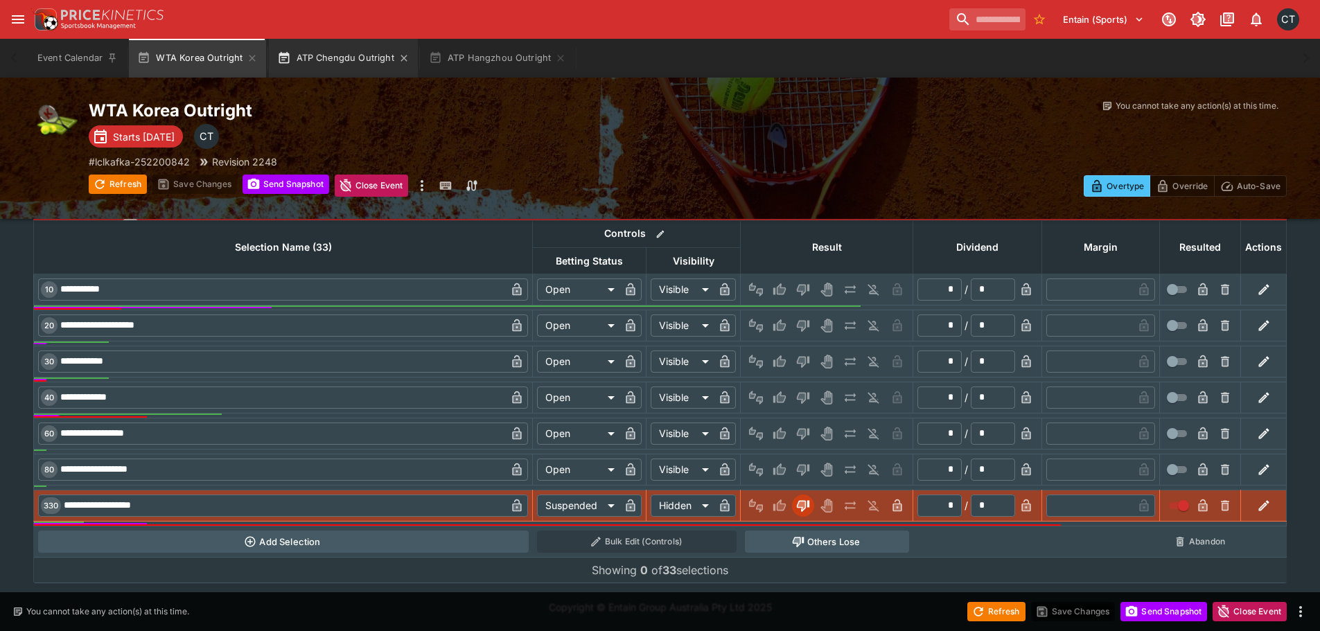
click at [350, 45] on button "ATP Chengdu Outright" at bounding box center [343, 58] width 148 height 39
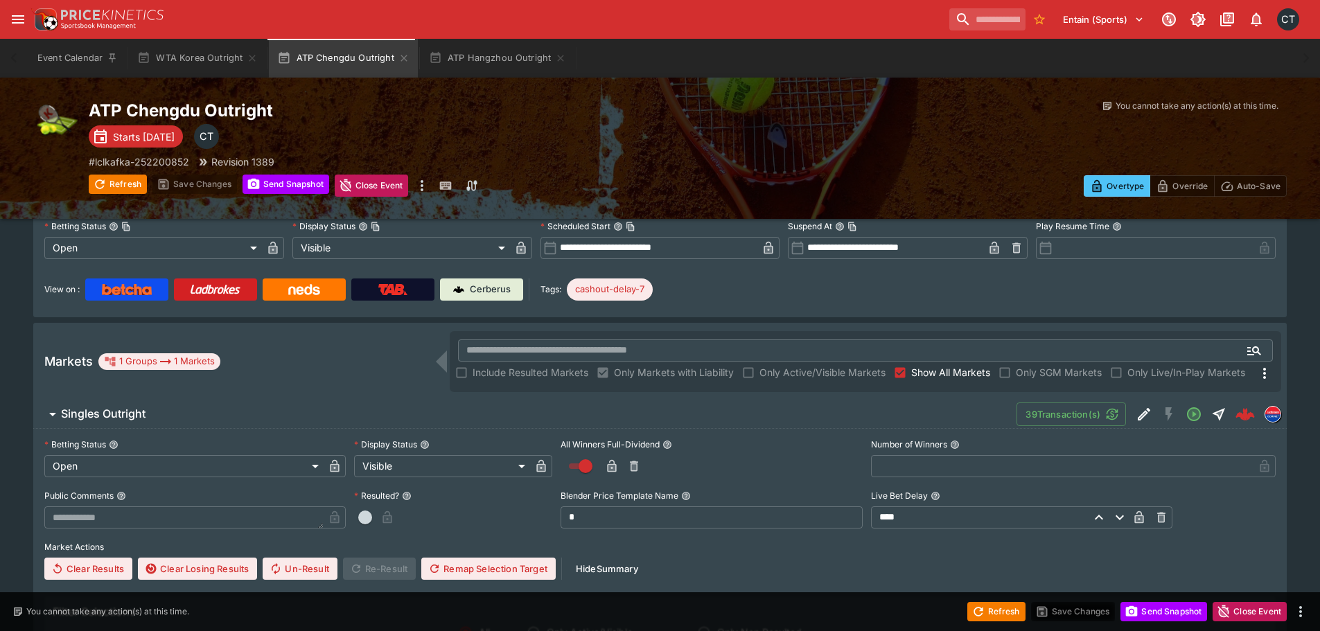
scroll to position [485, 0]
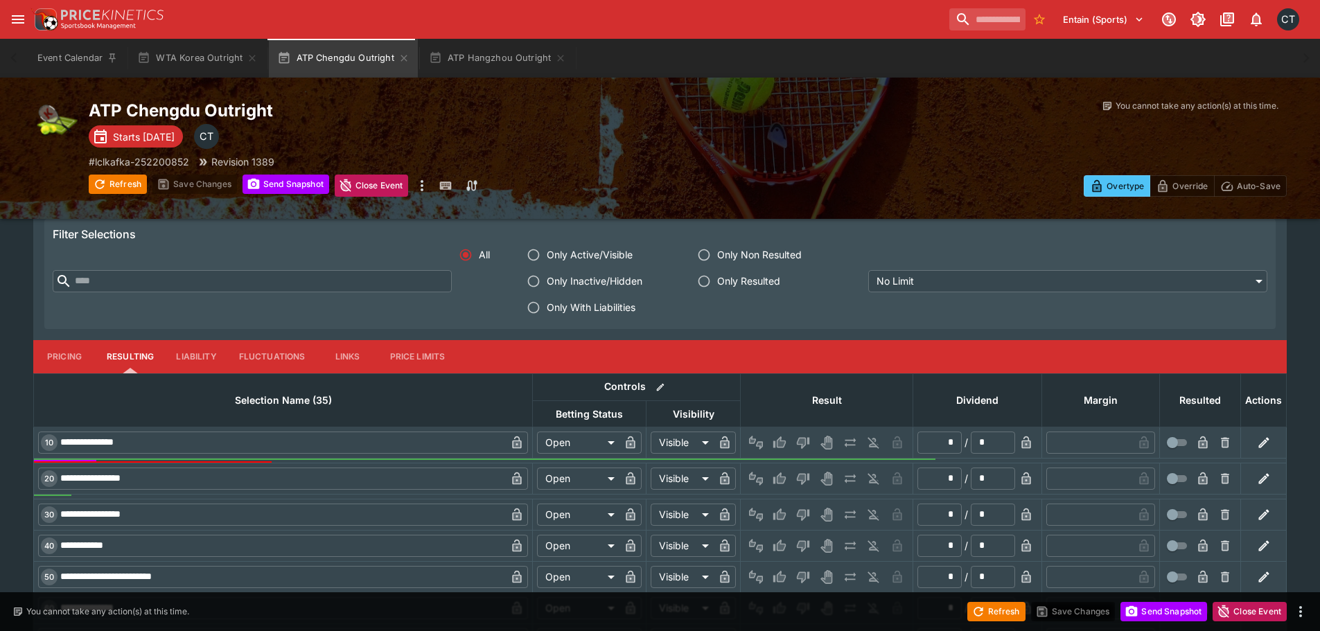
click at [613, 313] on span "Only With Liabilities" at bounding box center [591, 307] width 89 height 15
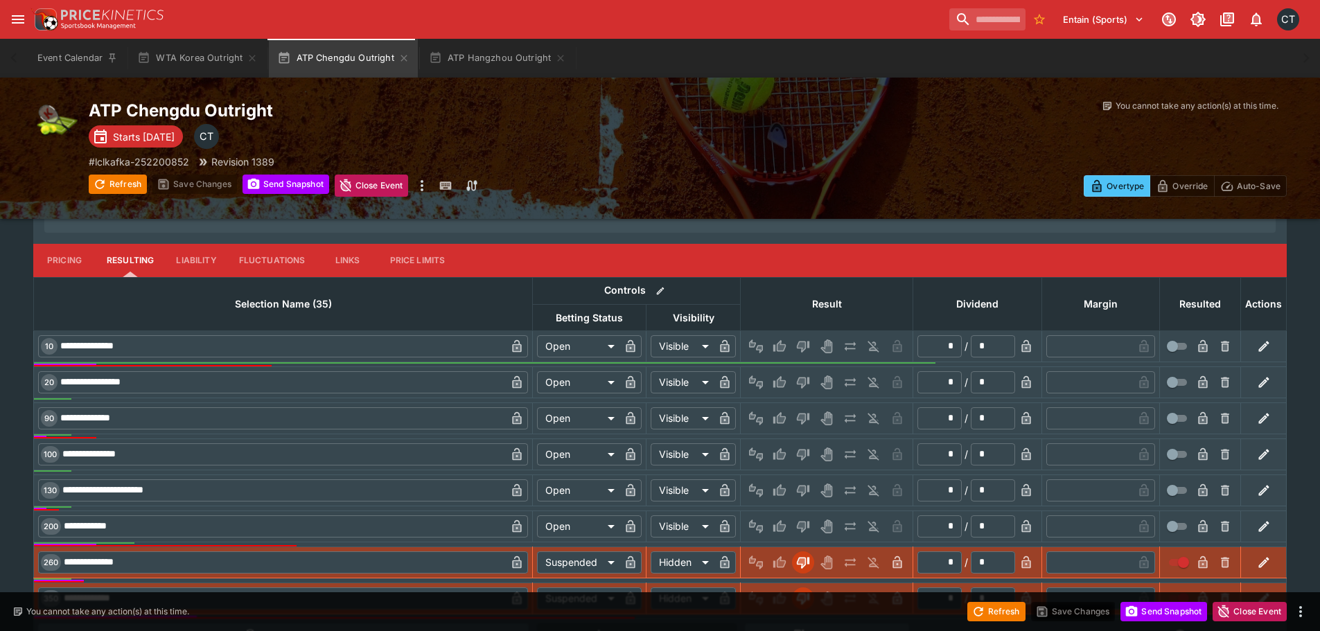
scroll to position [674, 0]
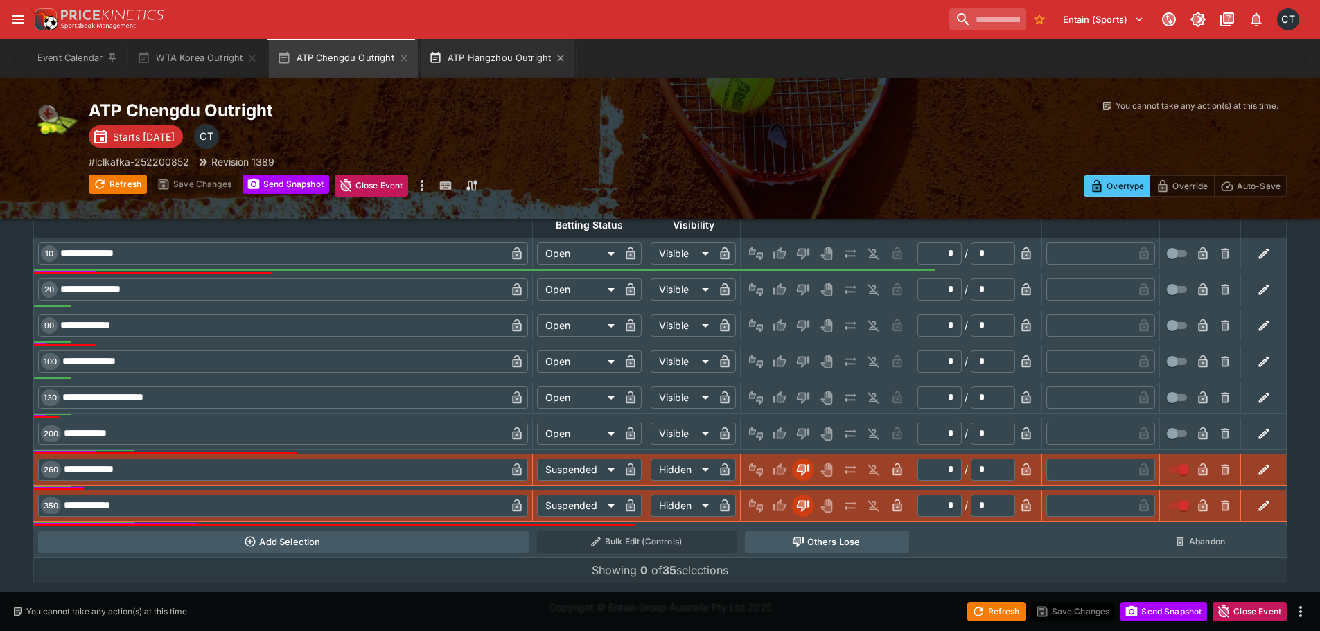
click at [468, 51] on button "ATP Hangzhou Outright" at bounding box center [498, 58] width 155 height 39
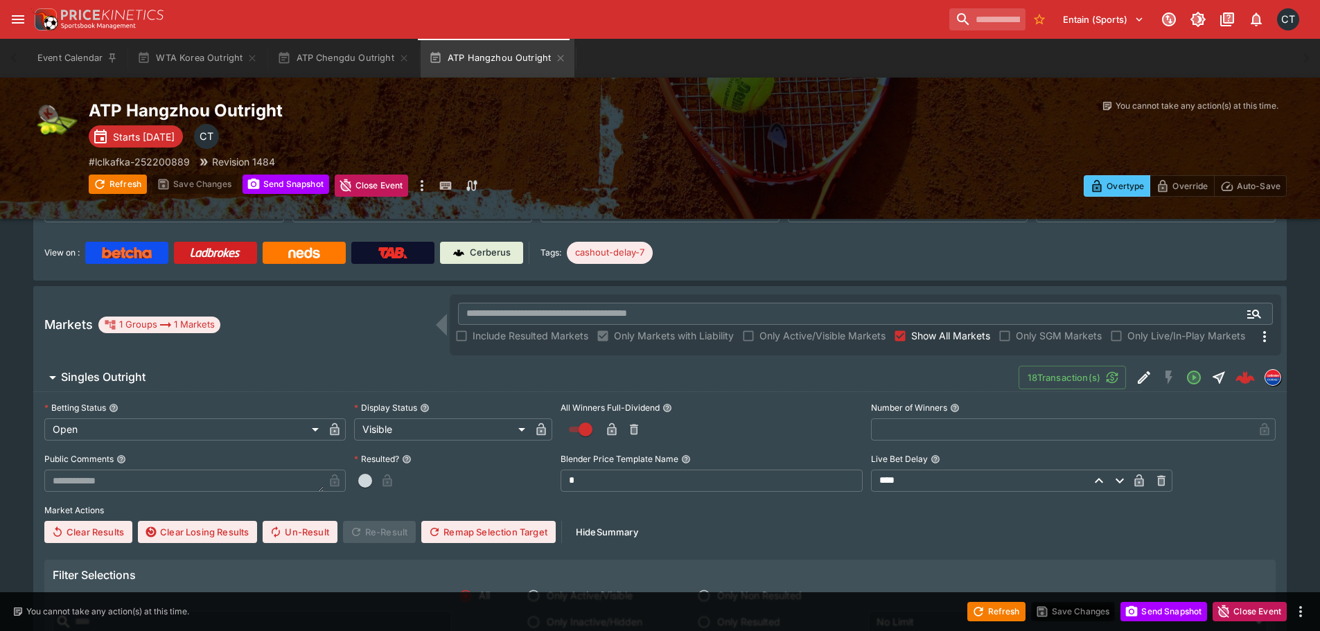
scroll to position [347, 0]
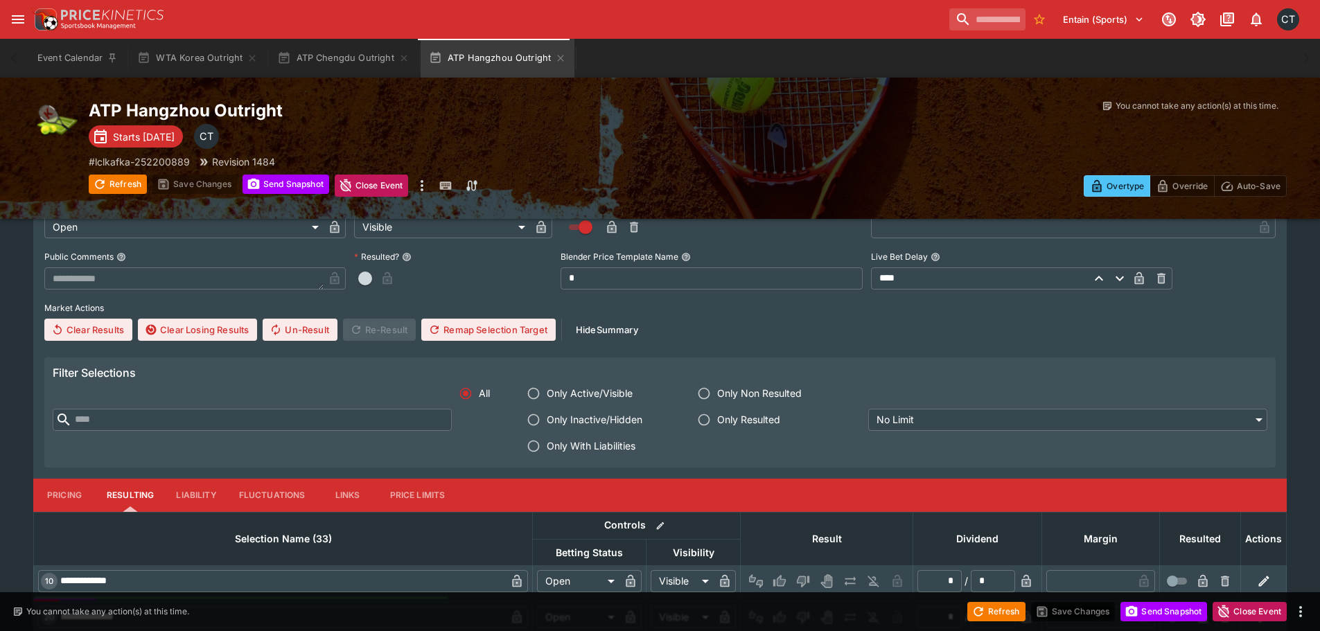
click at [602, 446] on span "Only With Liabilities" at bounding box center [591, 446] width 89 height 15
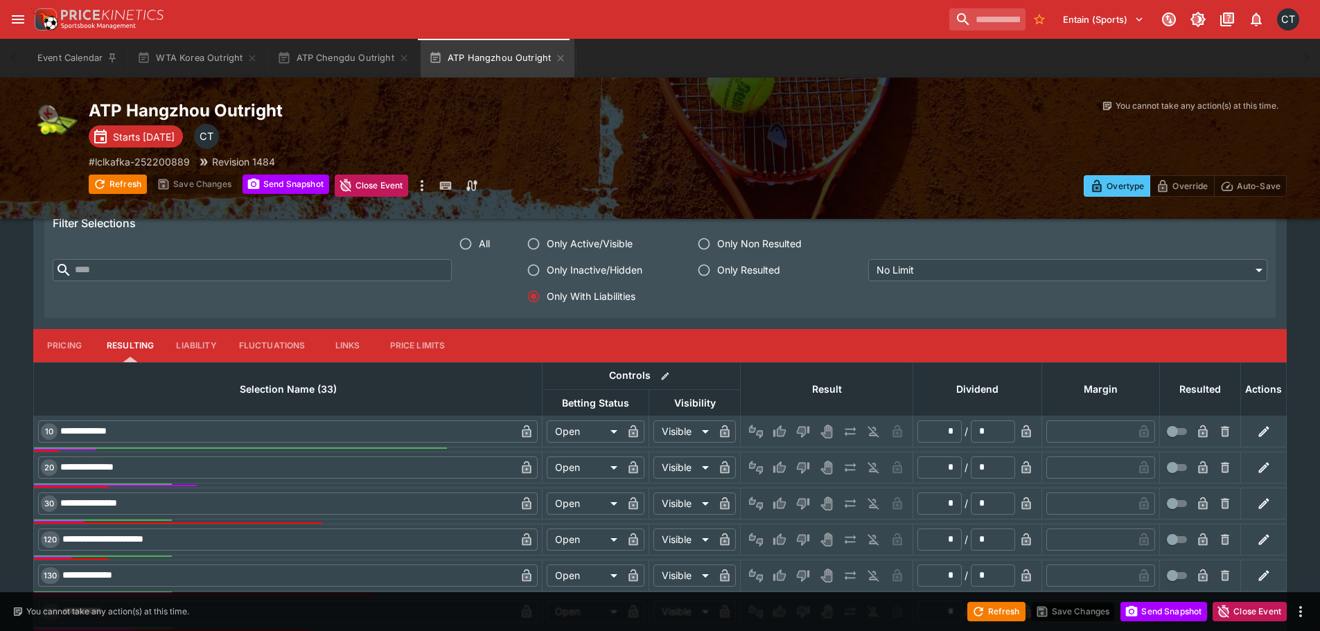
scroll to position [674, 0]
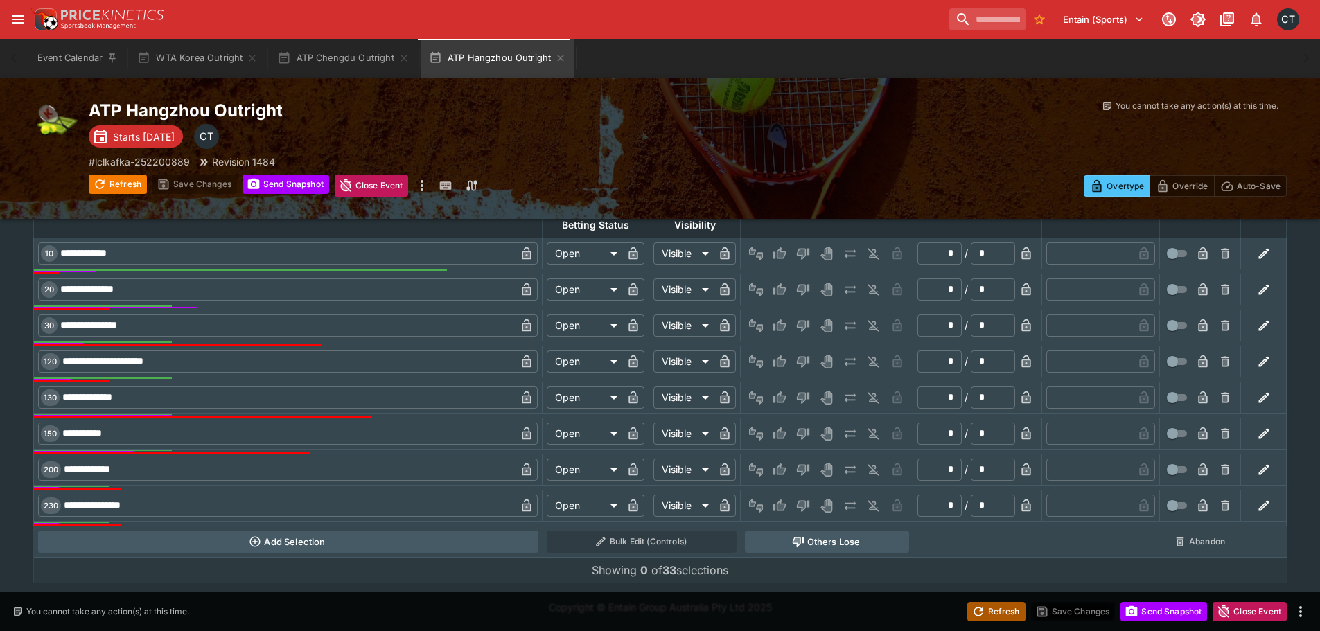
click at [988, 613] on button "Refresh" at bounding box center [996, 611] width 58 height 19
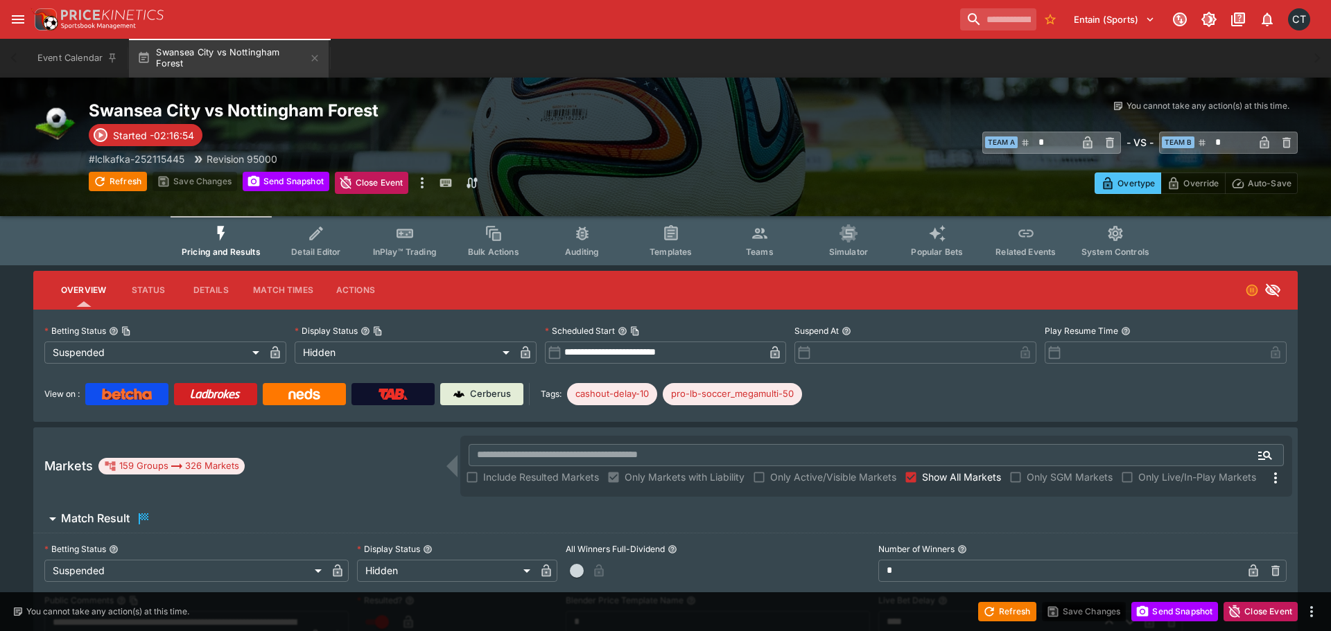
type input "**********"
type input "******"
type input "**********"
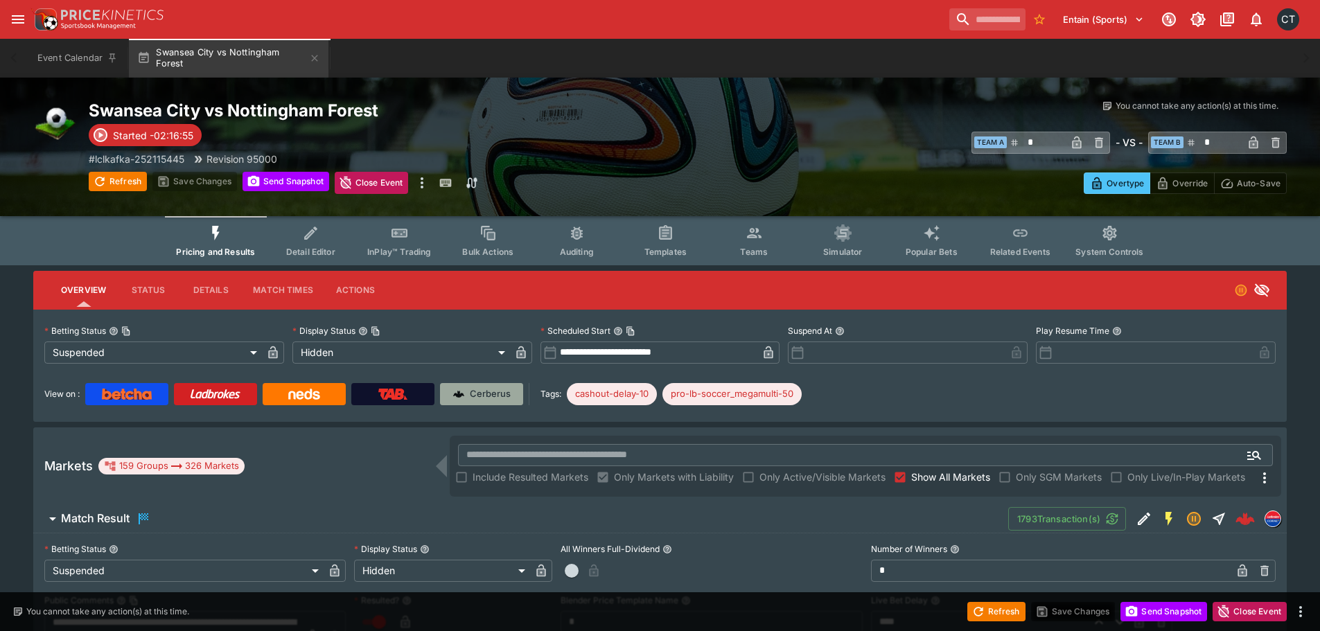
click at [494, 391] on p "Cerberus" at bounding box center [490, 394] width 41 height 14
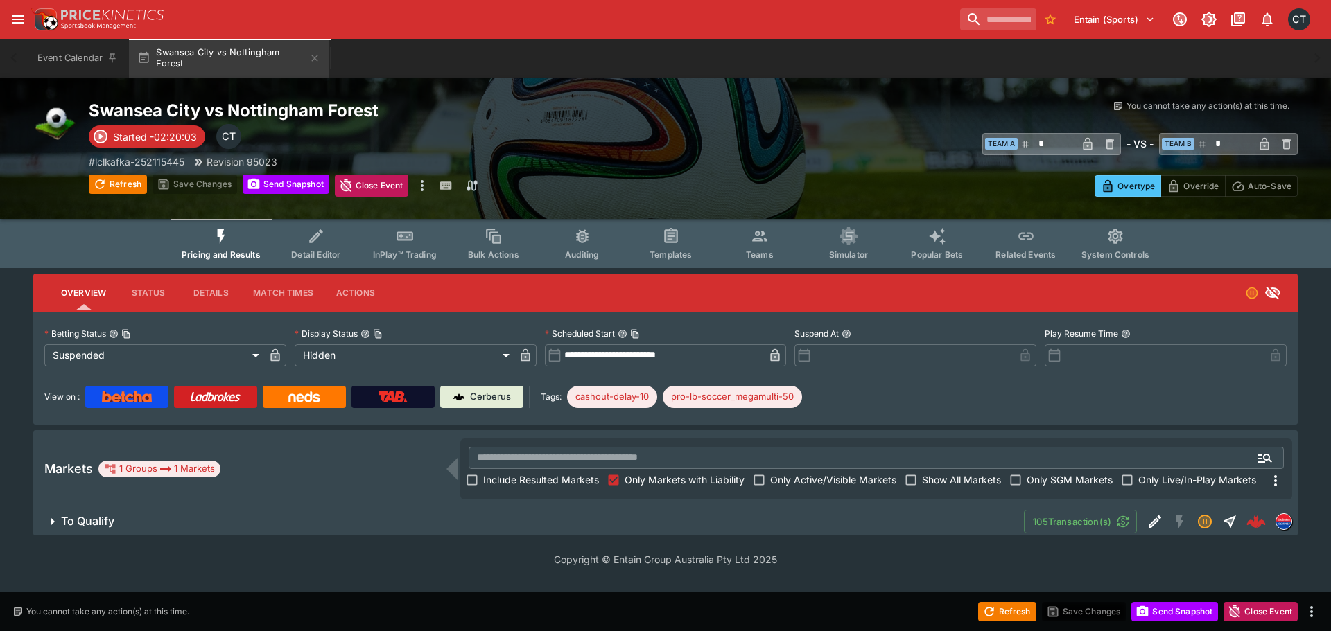
click at [236, 523] on span "To Qualify" at bounding box center [537, 521] width 952 height 15
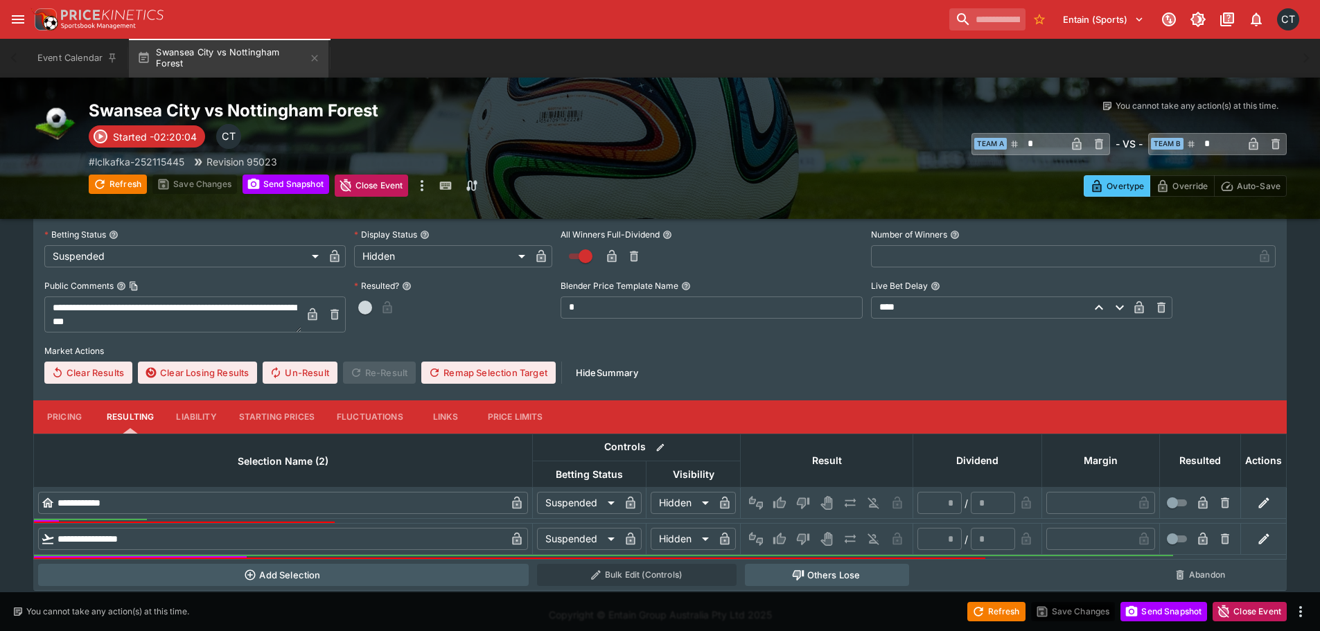
scroll to position [321, 0]
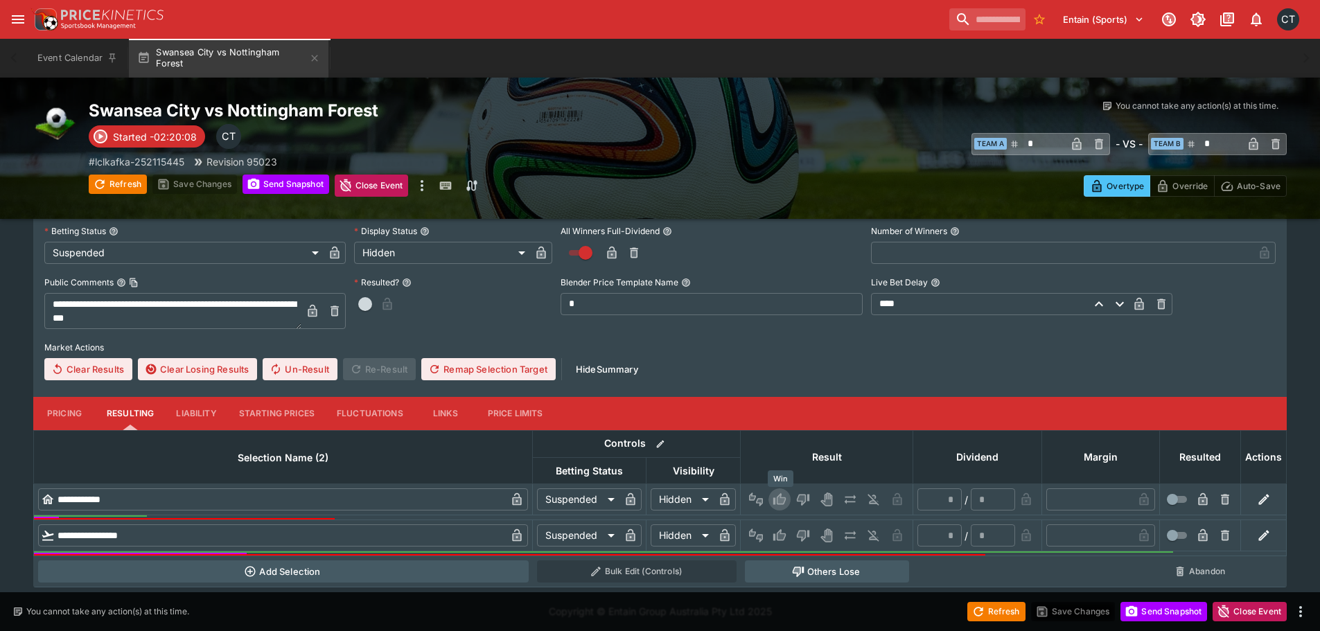
click at [773, 502] on button "Win" at bounding box center [780, 500] width 22 height 22
type input "*"
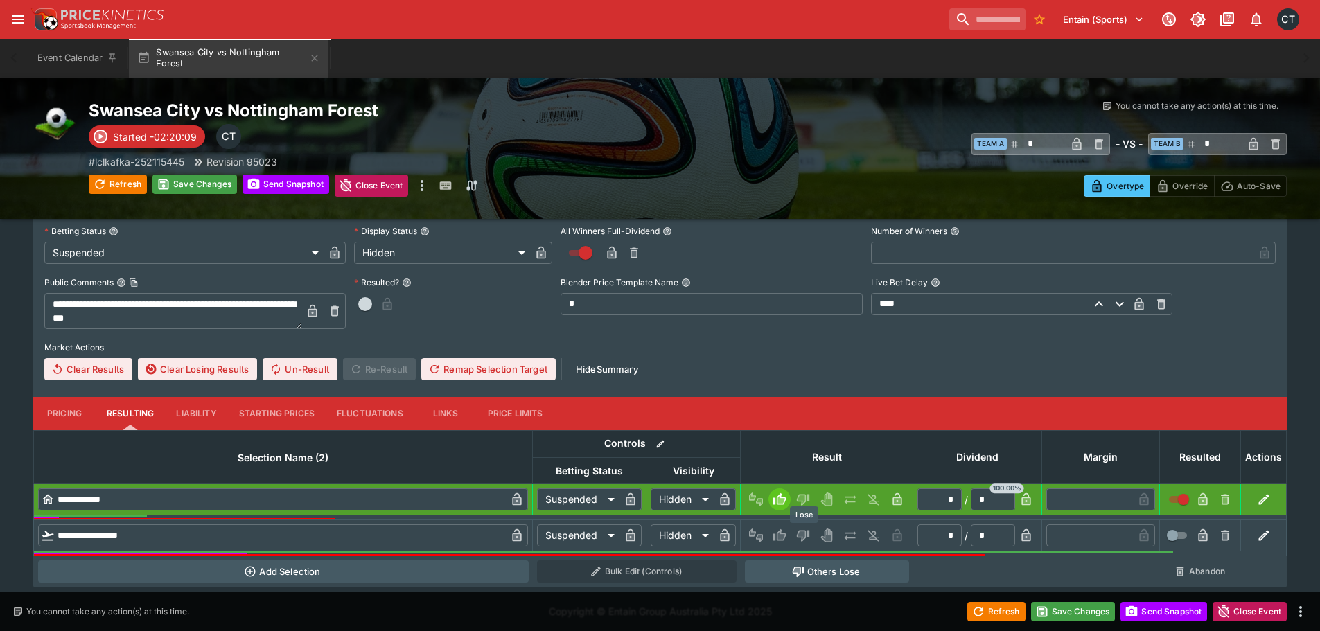
click at [814, 536] on button "Lose" at bounding box center [803, 536] width 22 height 22
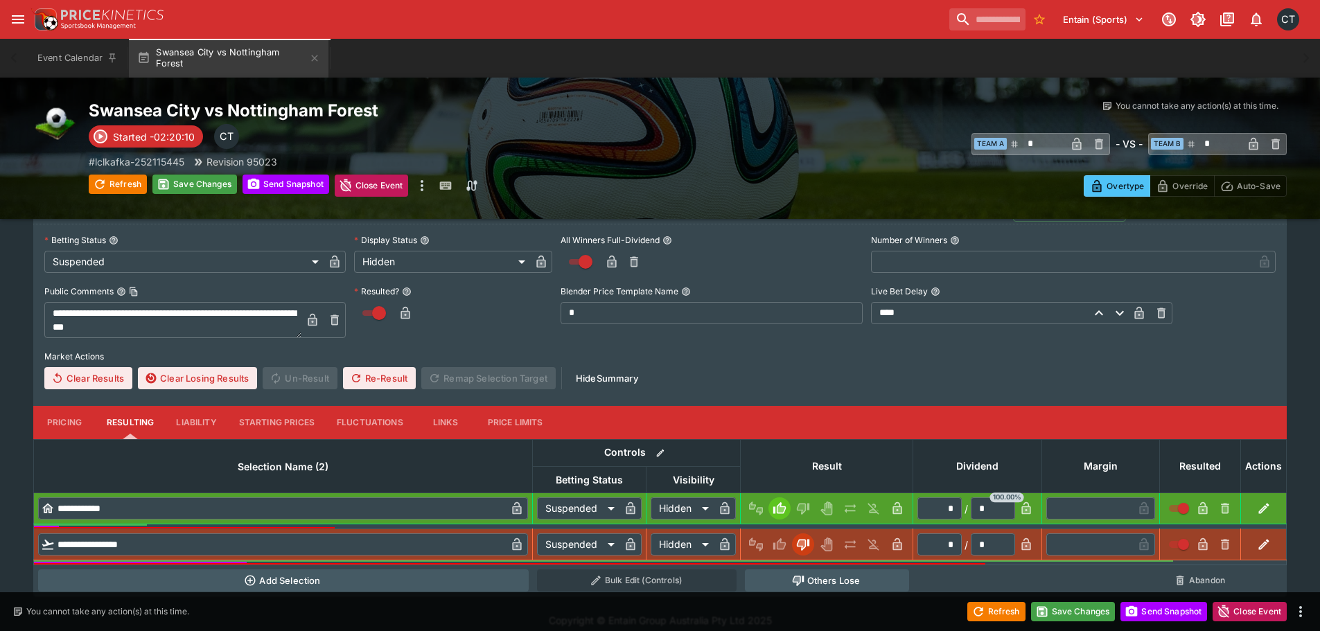
scroll to position [252, 0]
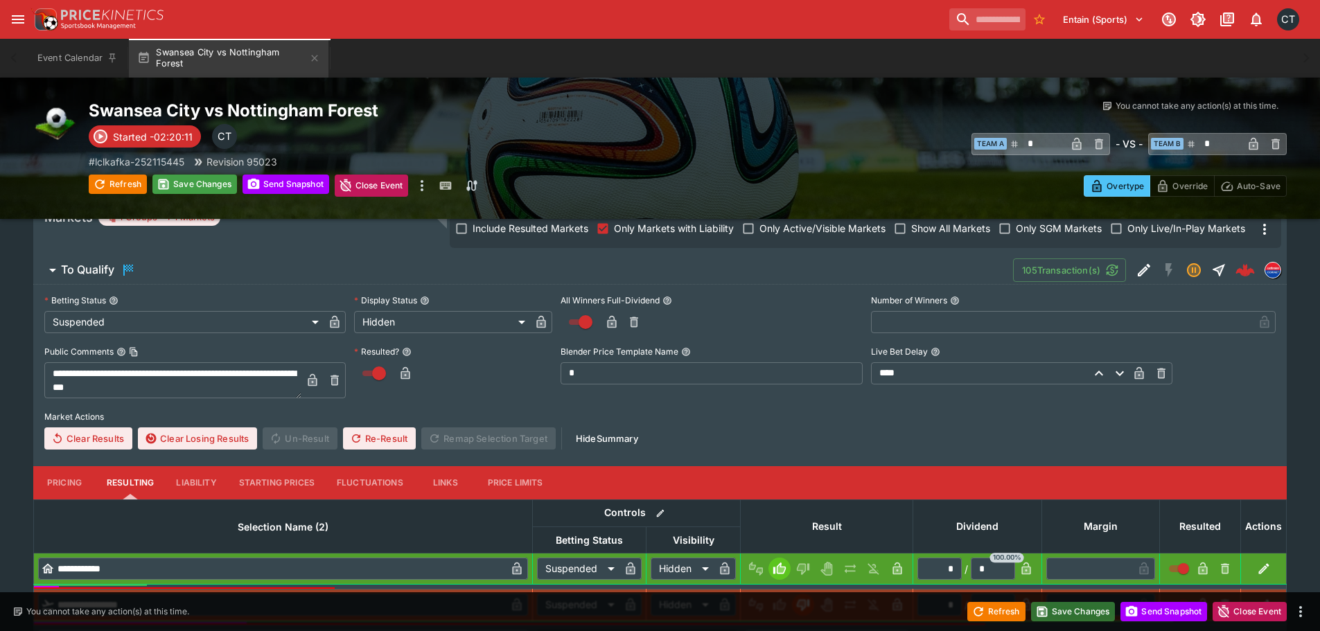
click at [1094, 607] on button "Save Changes" at bounding box center [1073, 611] width 85 height 19
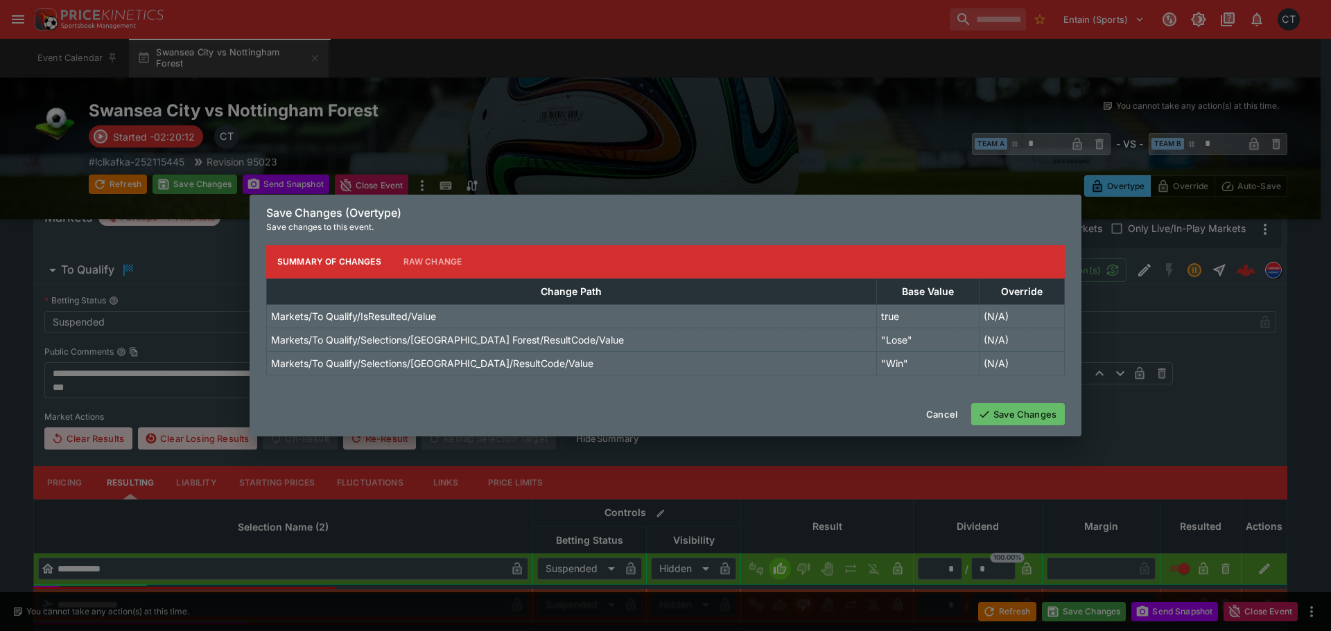
click at [1023, 423] on button "Save Changes" at bounding box center [1018, 414] width 94 height 22
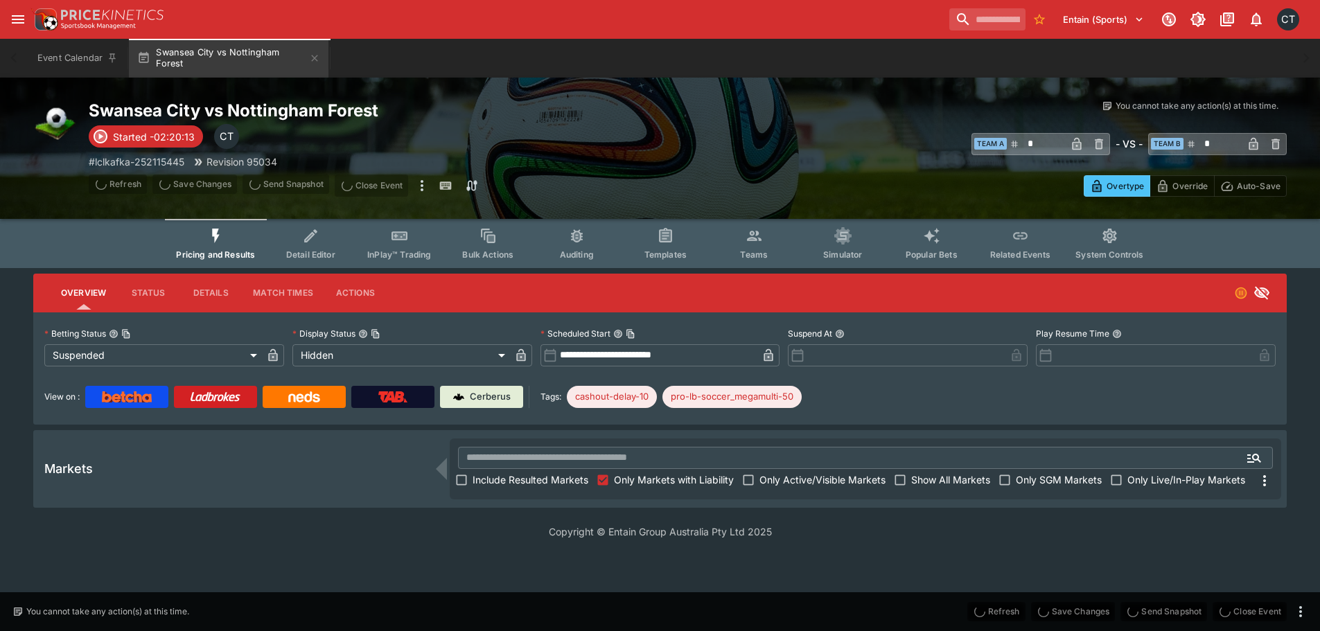
scroll to position [0, 0]
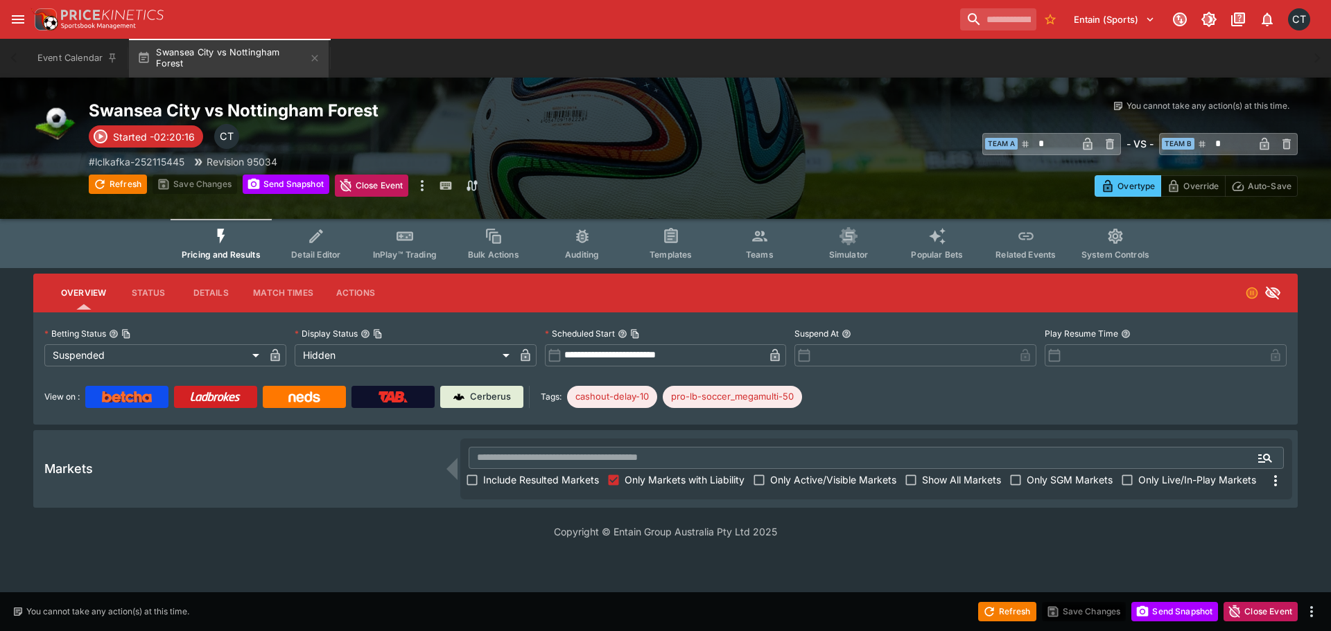
click at [580, 485] on span "Include Resulted Markets" at bounding box center [541, 480] width 116 height 15
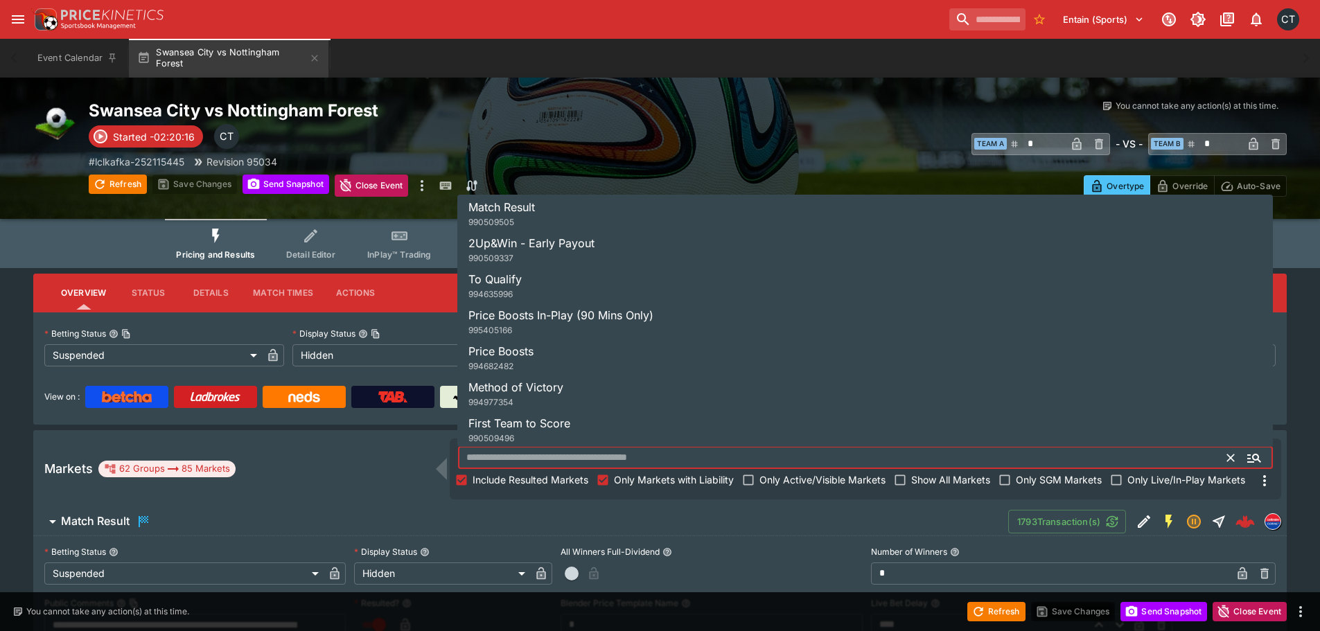
click at [576, 457] on input "text" at bounding box center [843, 458] width 770 height 22
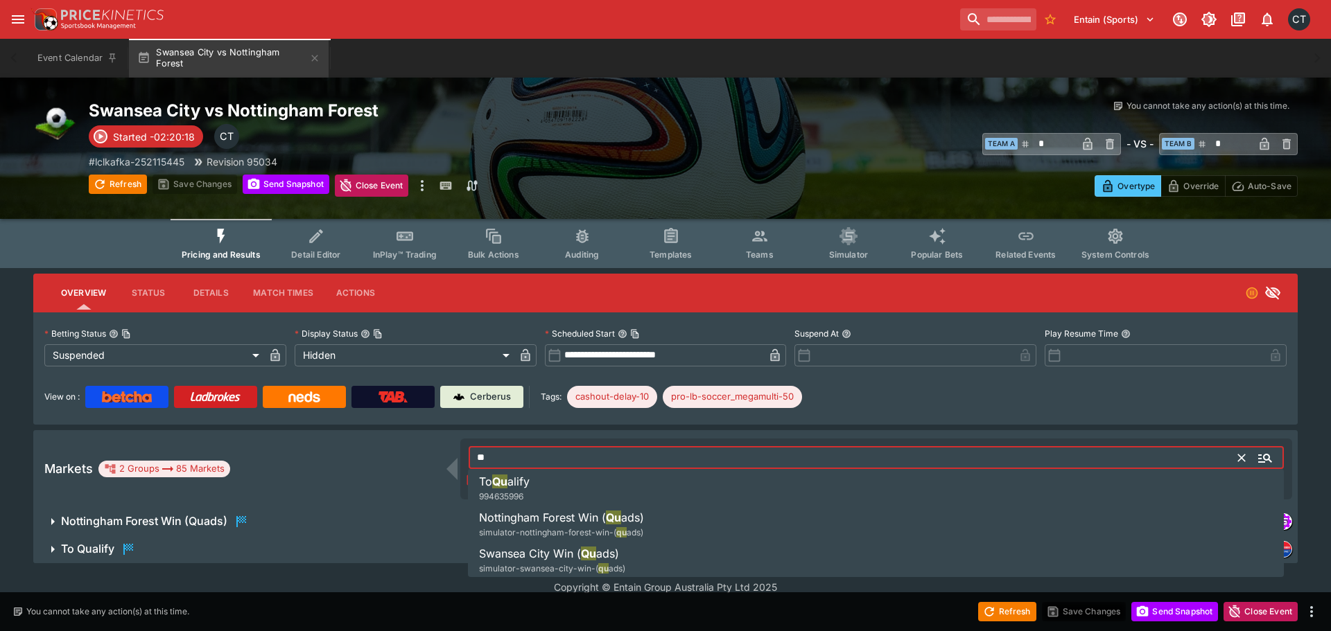
type input "**"
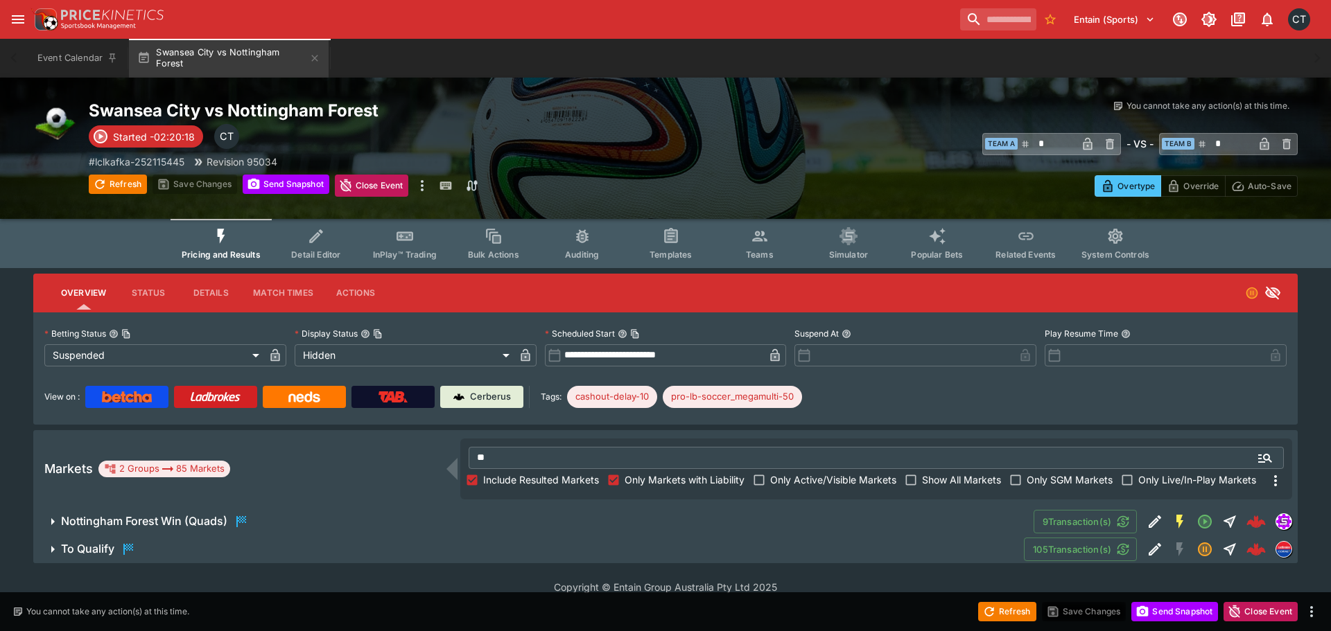
click at [238, 538] on button "To Qualify" at bounding box center [528, 550] width 990 height 28
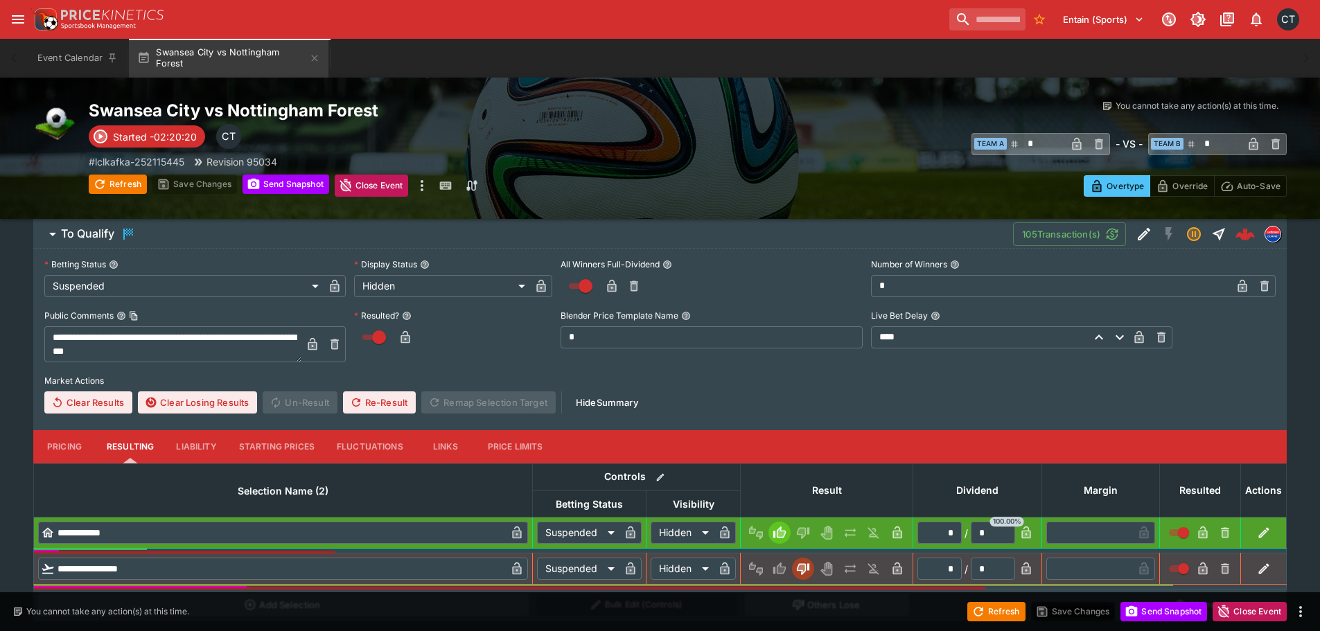
scroll to position [353, 0]
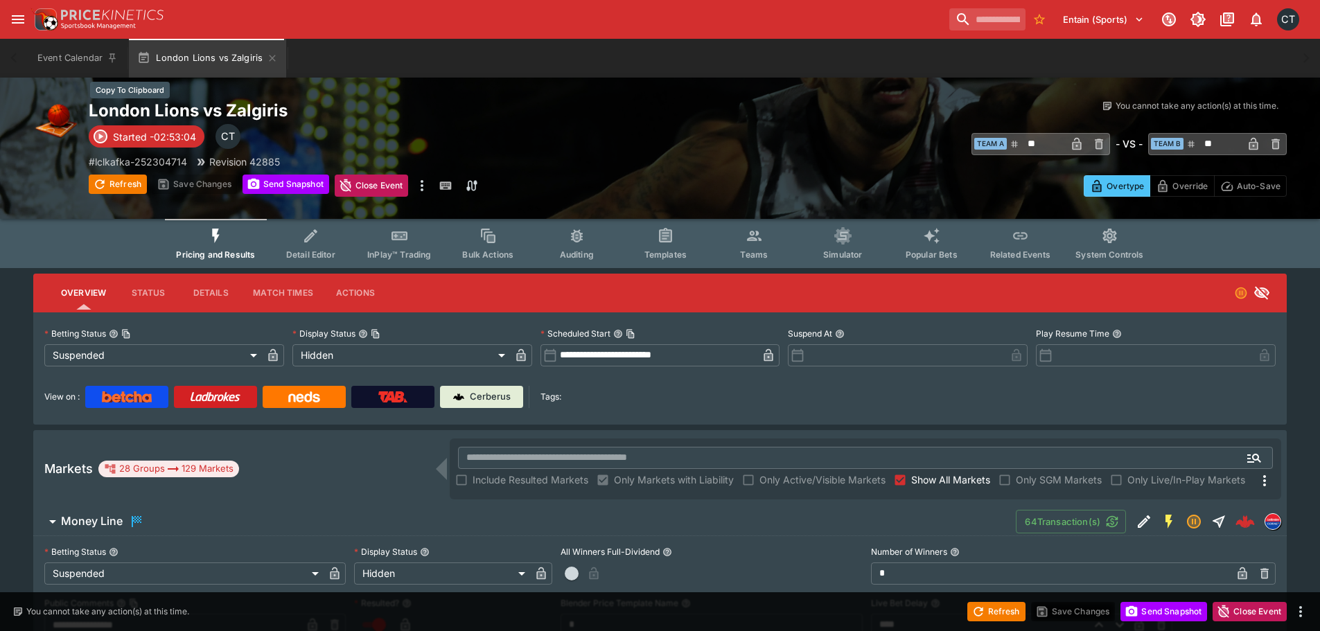
click at [238, 102] on h2 "London Lions vs Zalgiris" at bounding box center [388, 110] width 599 height 21
click at [963, 484] on span "Show All Markets" at bounding box center [950, 480] width 79 height 15
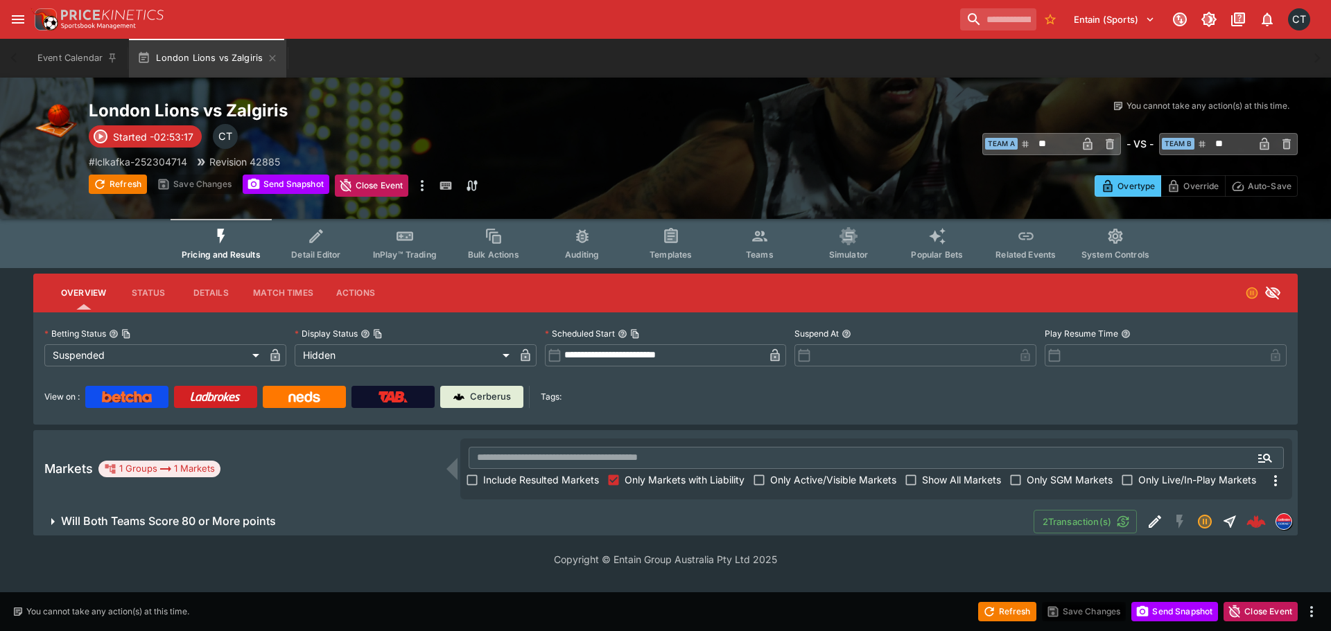
click at [248, 529] on h6 "Will Both Teams Score 80 or More points" at bounding box center [168, 521] width 215 height 15
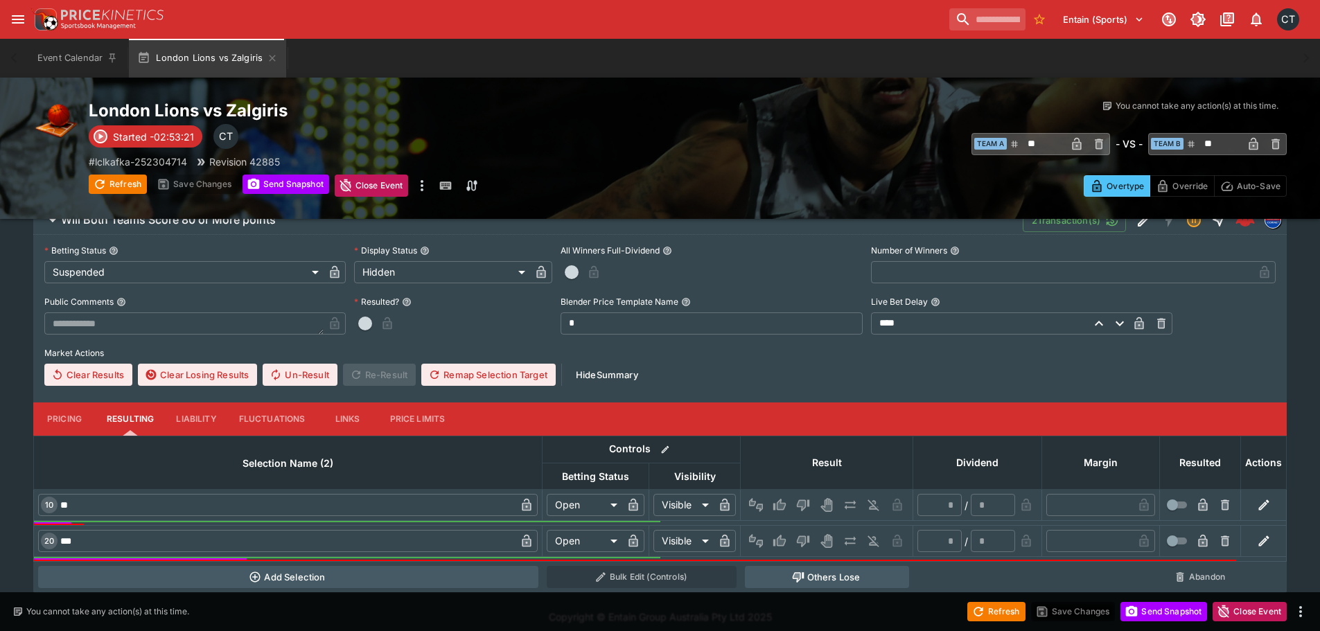
scroll to position [311, 0]
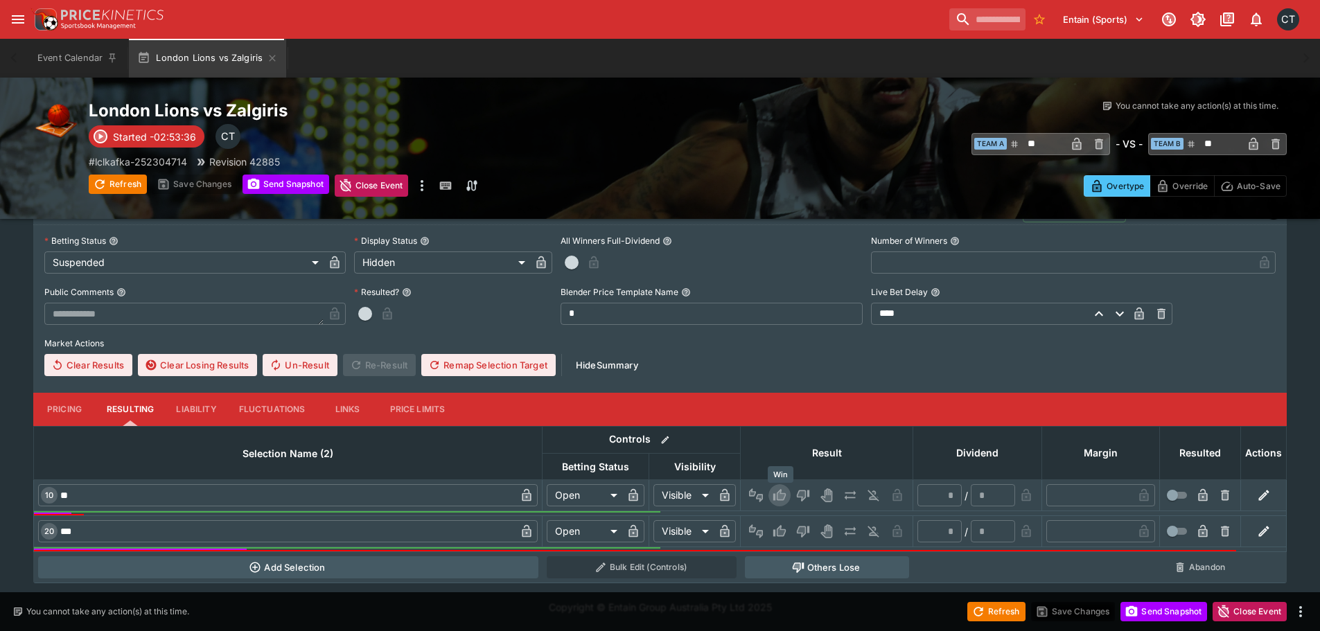
click at [776, 498] on icon "Win" at bounding box center [779, 495] width 12 height 12
type input "*********"
type input "******"
type input "*"
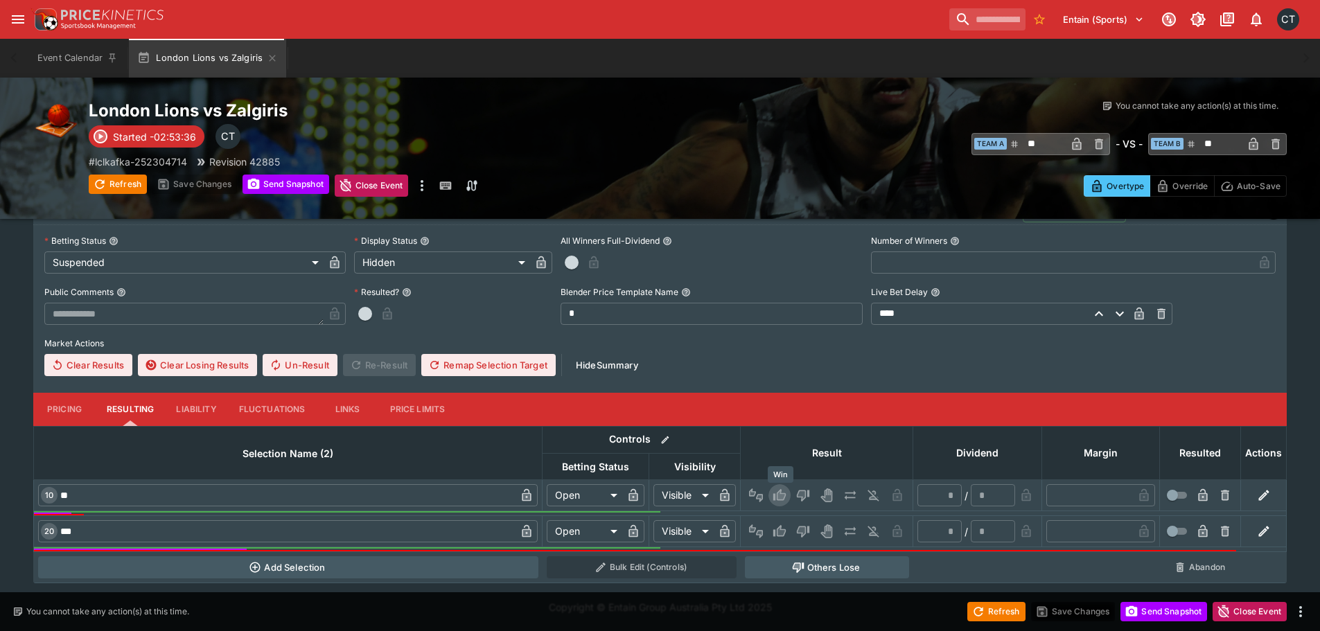
type input "*"
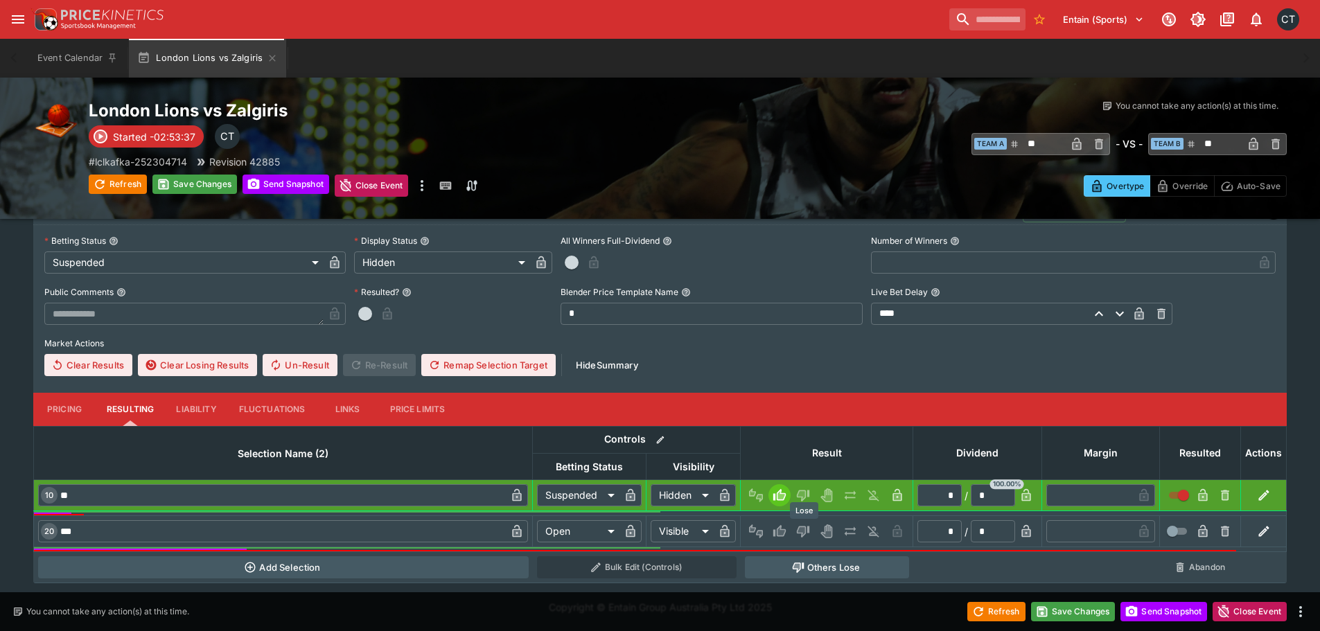
click at [805, 531] on icon "Lose" at bounding box center [801, 531] width 7 height 8
type input "*********"
type input "******"
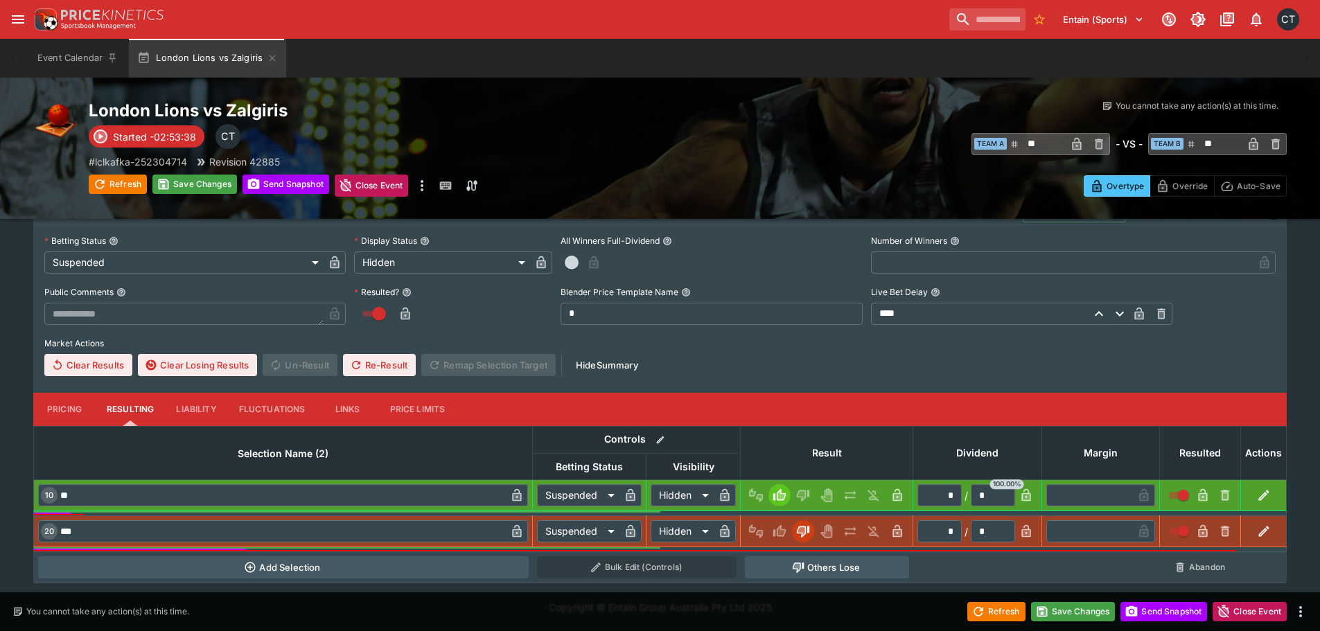
click at [50, 403] on button "Pricing" at bounding box center [64, 409] width 62 height 33
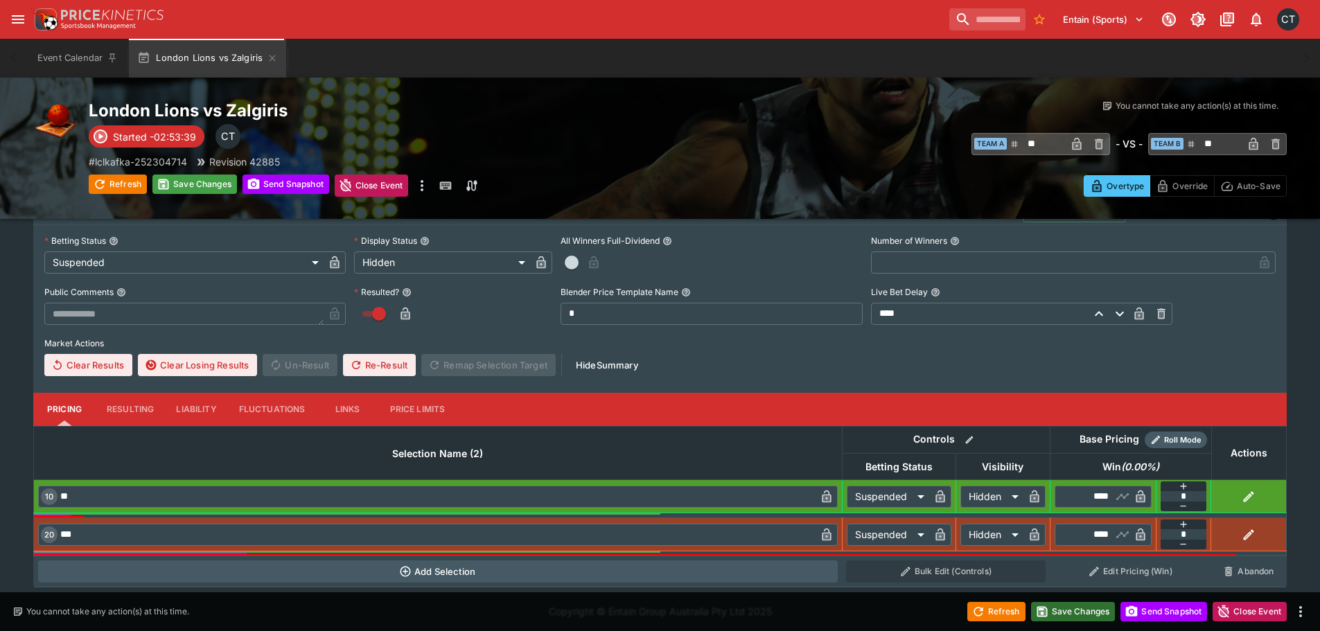
click at [1062, 608] on button "Save Changes" at bounding box center [1073, 611] width 85 height 19
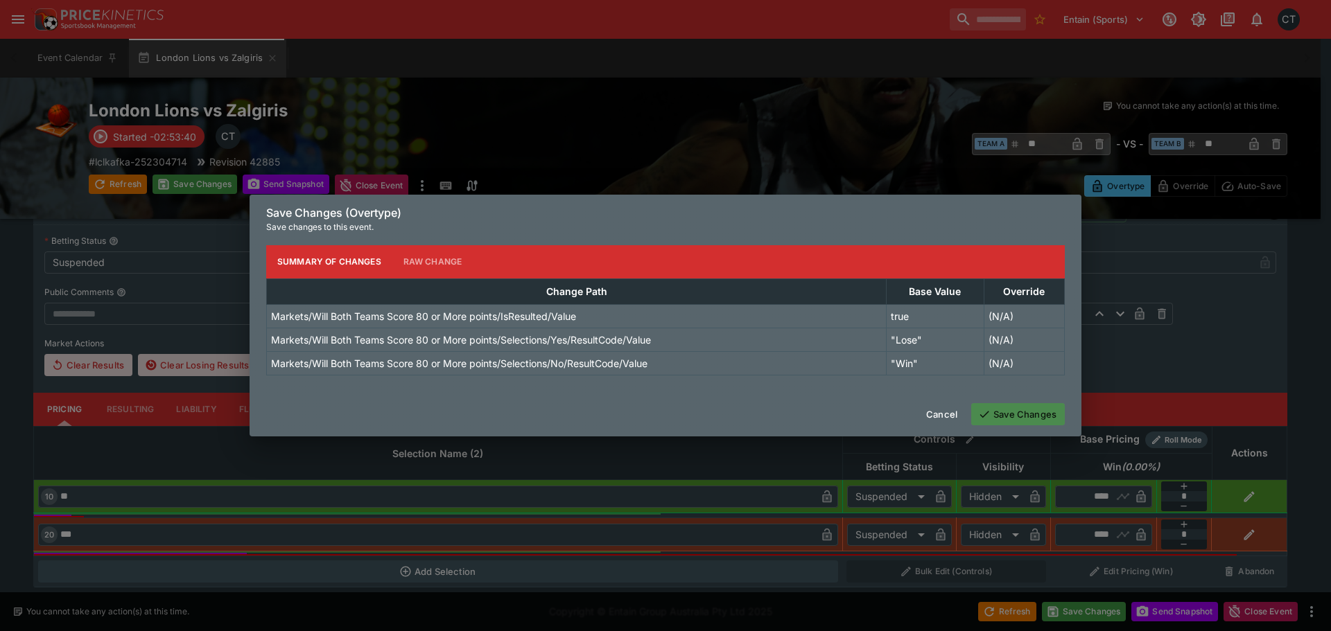
click at [1022, 408] on button "Save Changes" at bounding box center [1018, 414] width 94 height 22
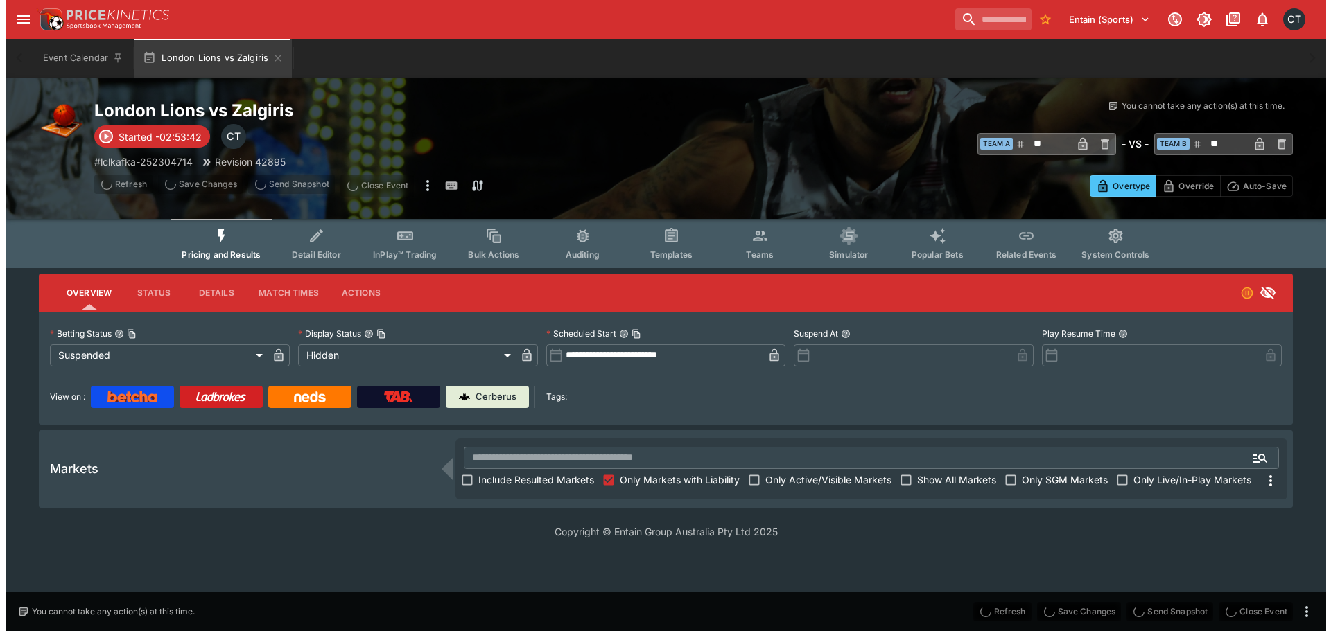
scroll to position [0, 0]
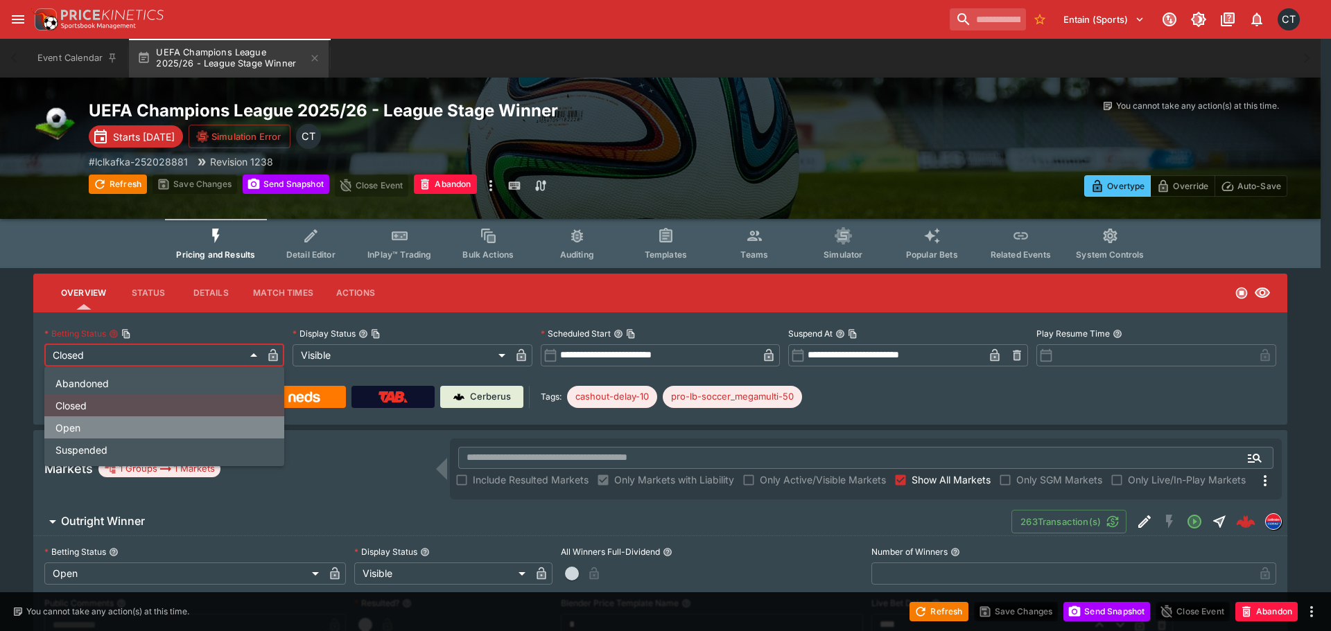
click at [98, 437] on li "Open" at bounding box center [164, 428] width 240 height 22
type input "**********"
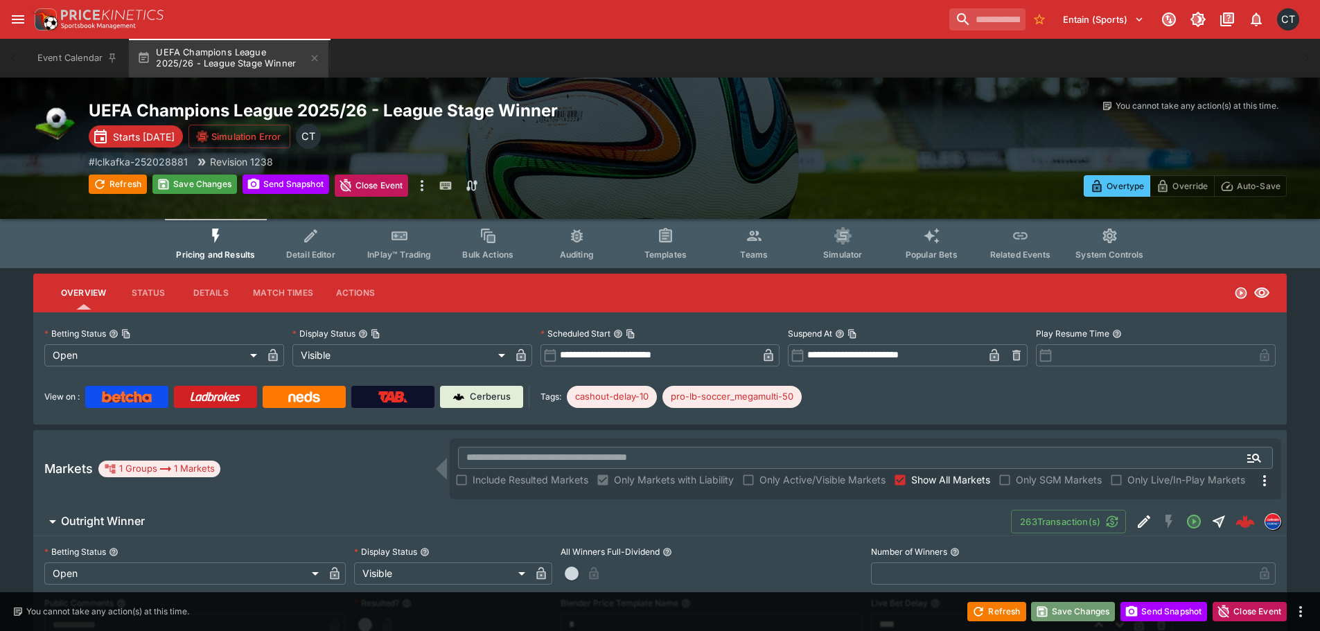
click at [663, 610] on button "Save Changes" at bounding box center [1073, 611] width 85 height 19
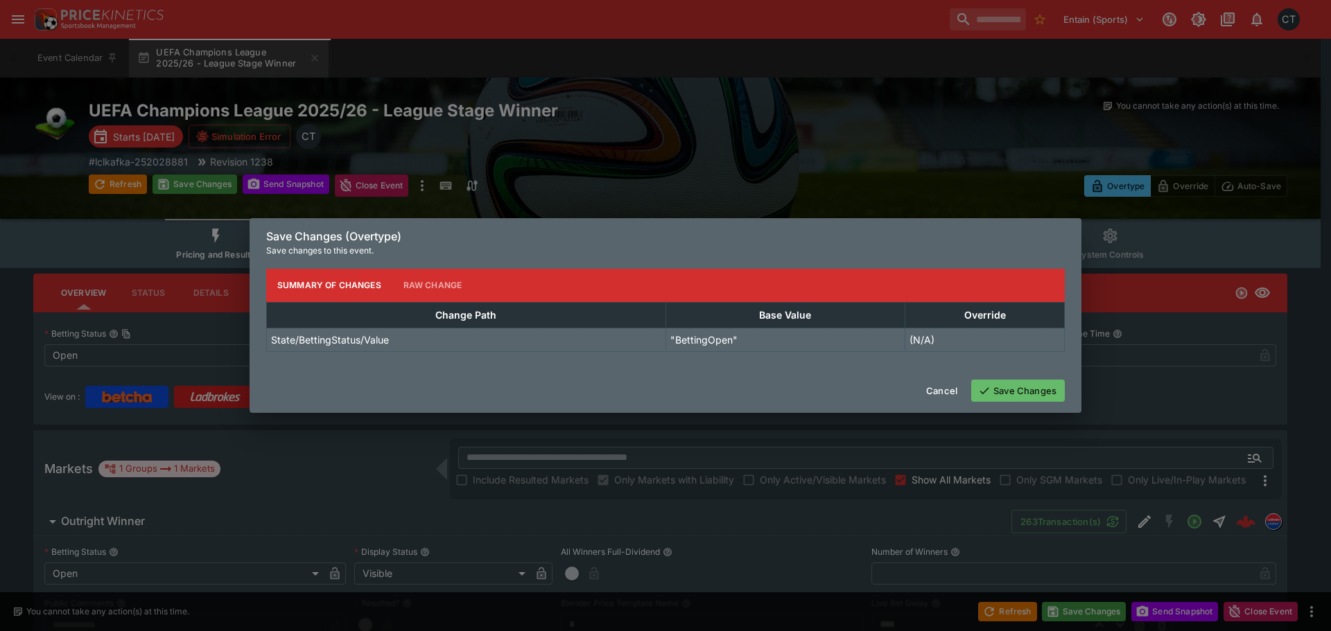
click at [663, 383] on button "Save Changes" at bounding box center [1018, 391] width 94 height 22
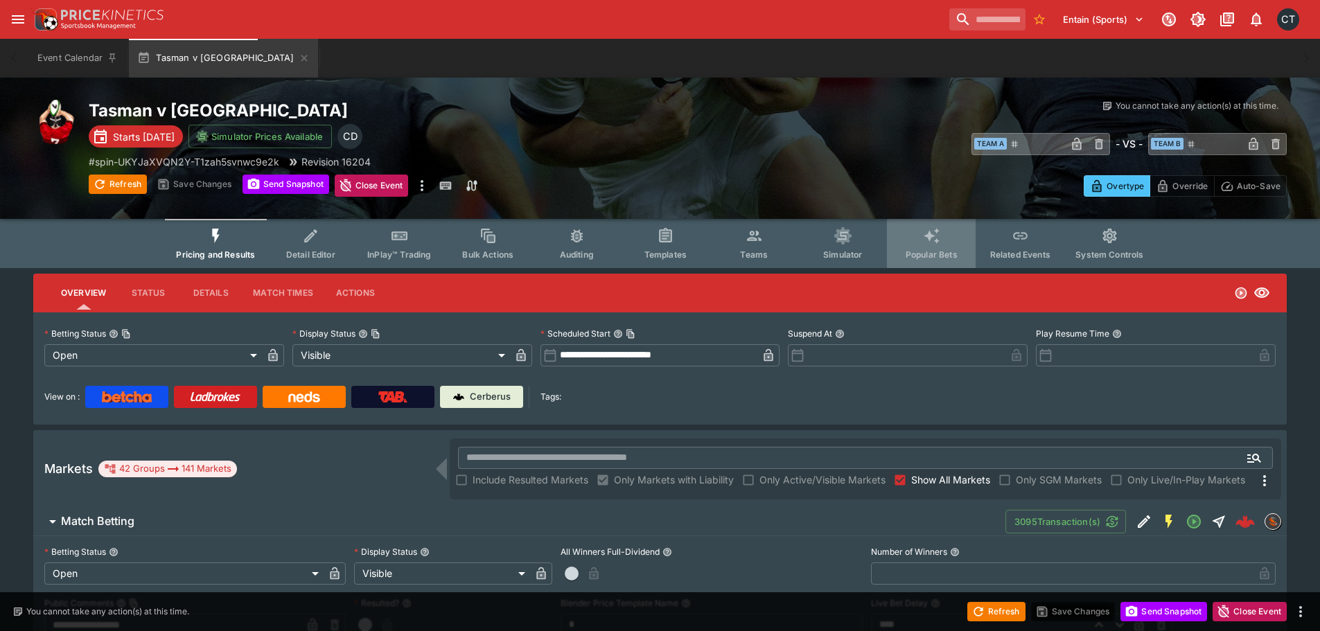
click at [935, 231] on icon "Event type filters" at bounding box center [932, 236] width 16 height 16
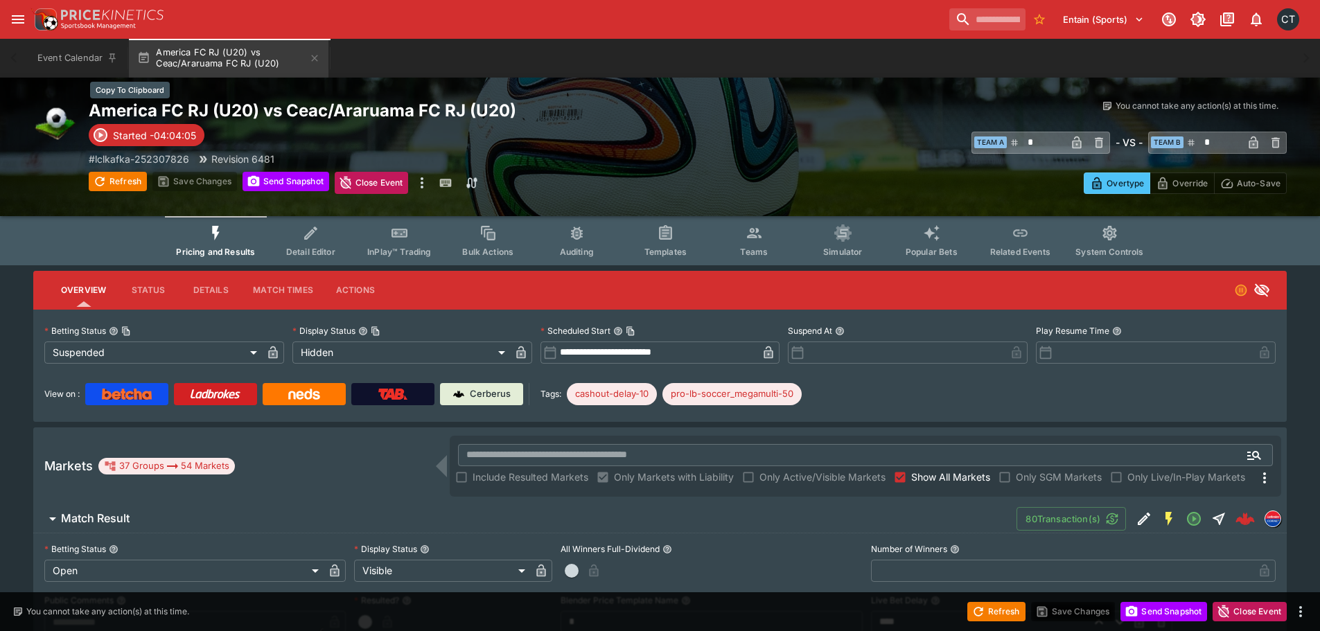
click at [419, 114] on h2 "America FC RJ (U20) vs Ceac/Araruama FC RJ (U20)" at bounding box center [388, 110] width 599 height 21
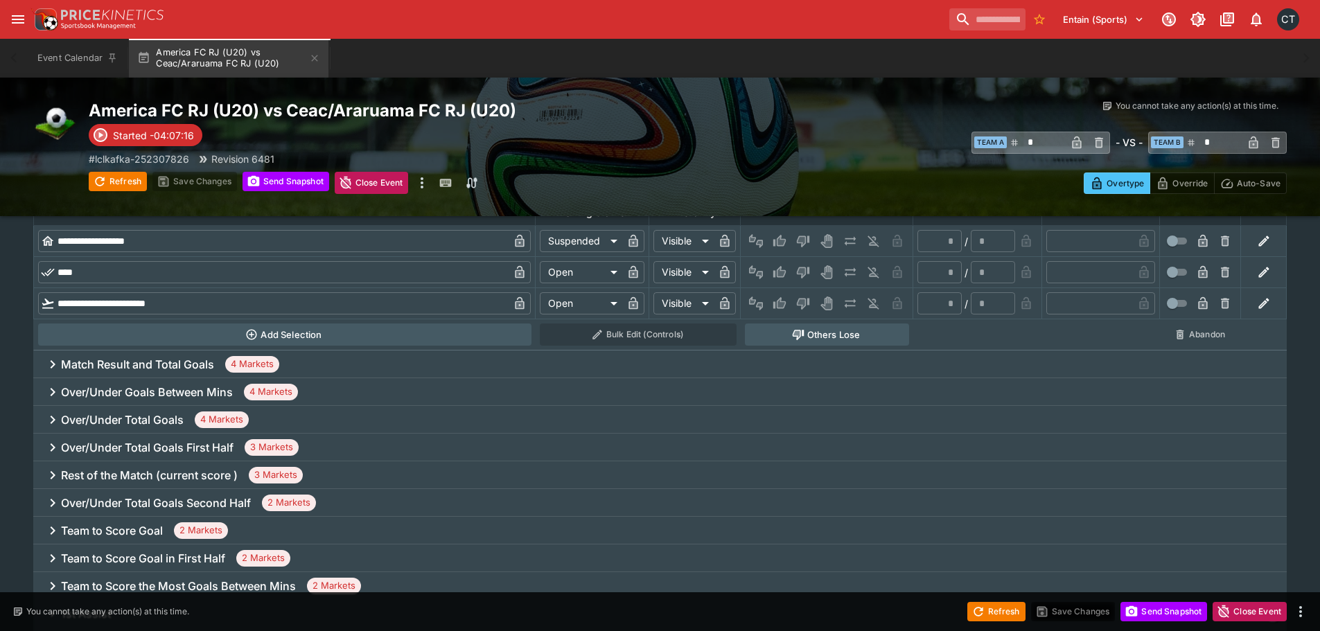
scroll to position [762, 0]
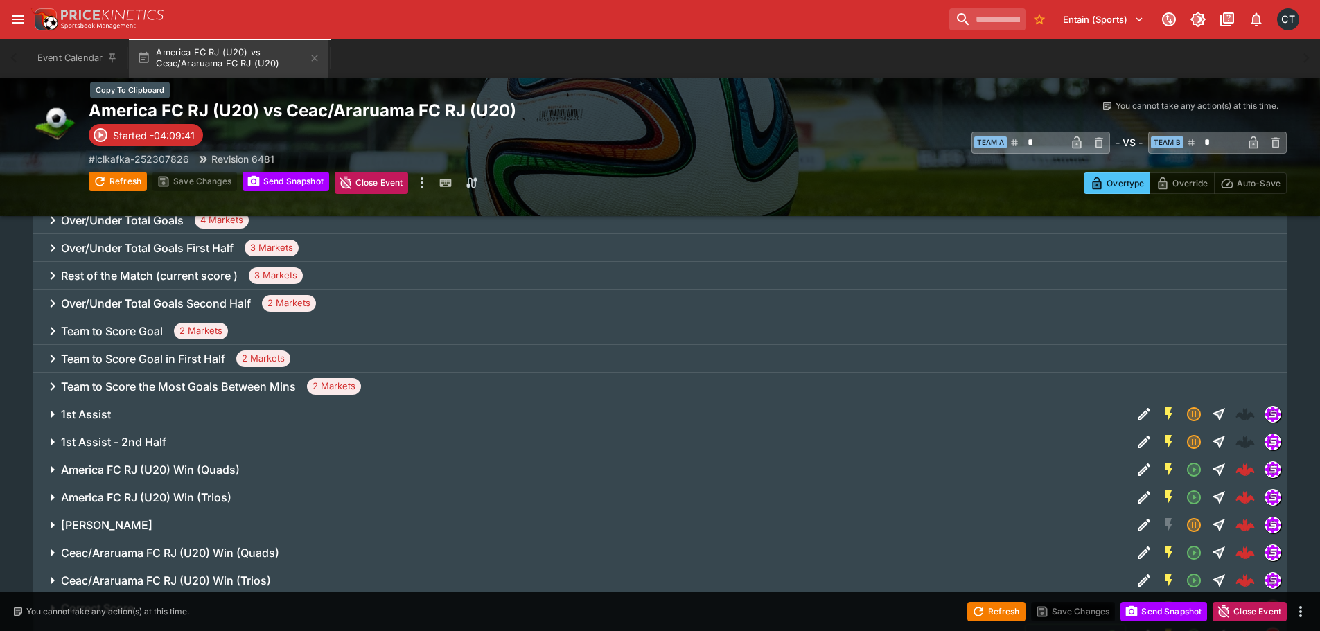
click at [372, 105] on h2 "America FC RJ (U20) vs Ceac/Araruama FC RJ (U20)" at bounding box center [388, 110] width 599 height 21
click at [166, 159] on p "# lclkafka-252307826" at bounding box center [139, 159] width 100 height 15
